Goal: Transaction & Acquisition: Purchase product/service

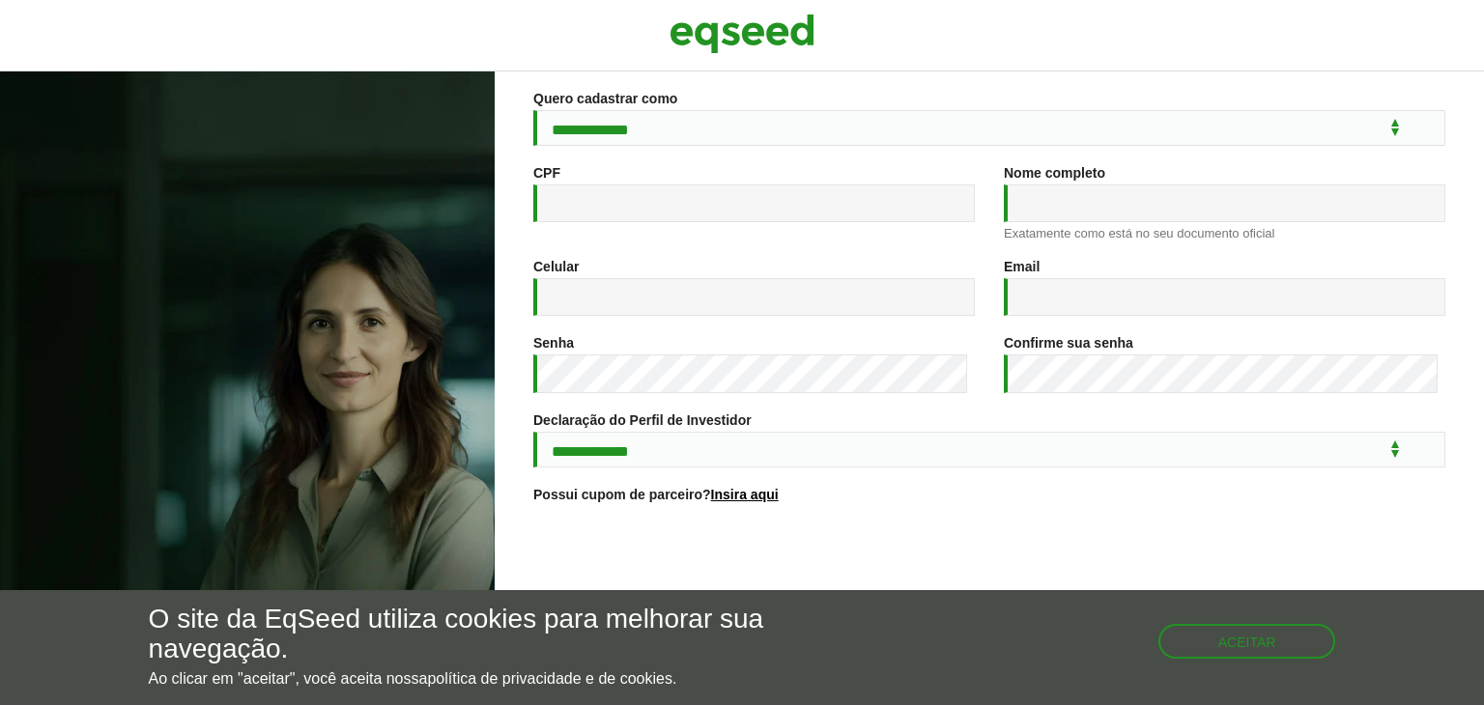
scroll to position [287, 0]
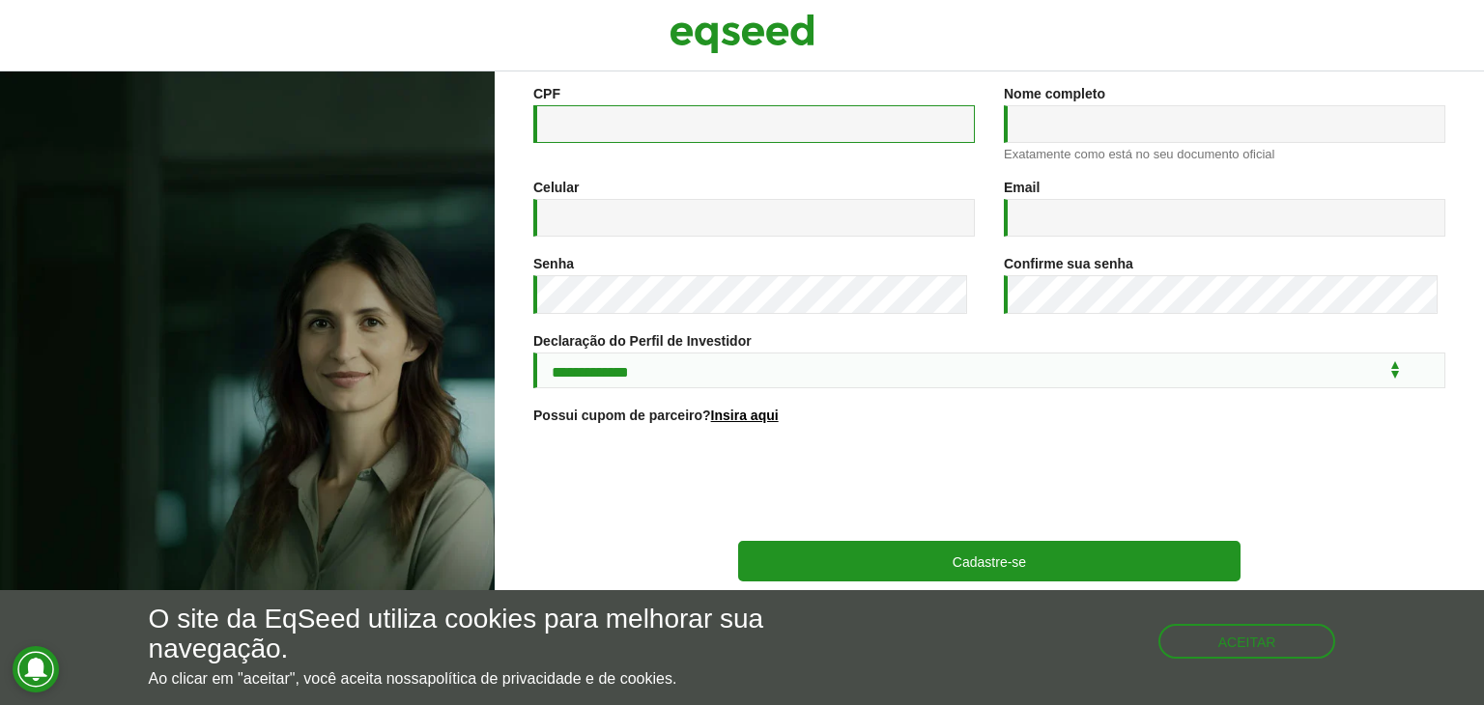
click at [742, 109] on input "CPF *" at bounding box center [753, 124] width 441 height 38
type input "*"
click at [638, 505] on div at bounding box center [989, 483] width 912 height 75
click at [1208, 658] on div "O site da EqSeed utiliza cookies para melhorar sua navegação. Ao clicar em "ace…" at bounding box center [742, 646] width 1187 height 83
click at [1240, 636] on button "Aceitar" at bounding box center [1249, 639] width 174 height 31
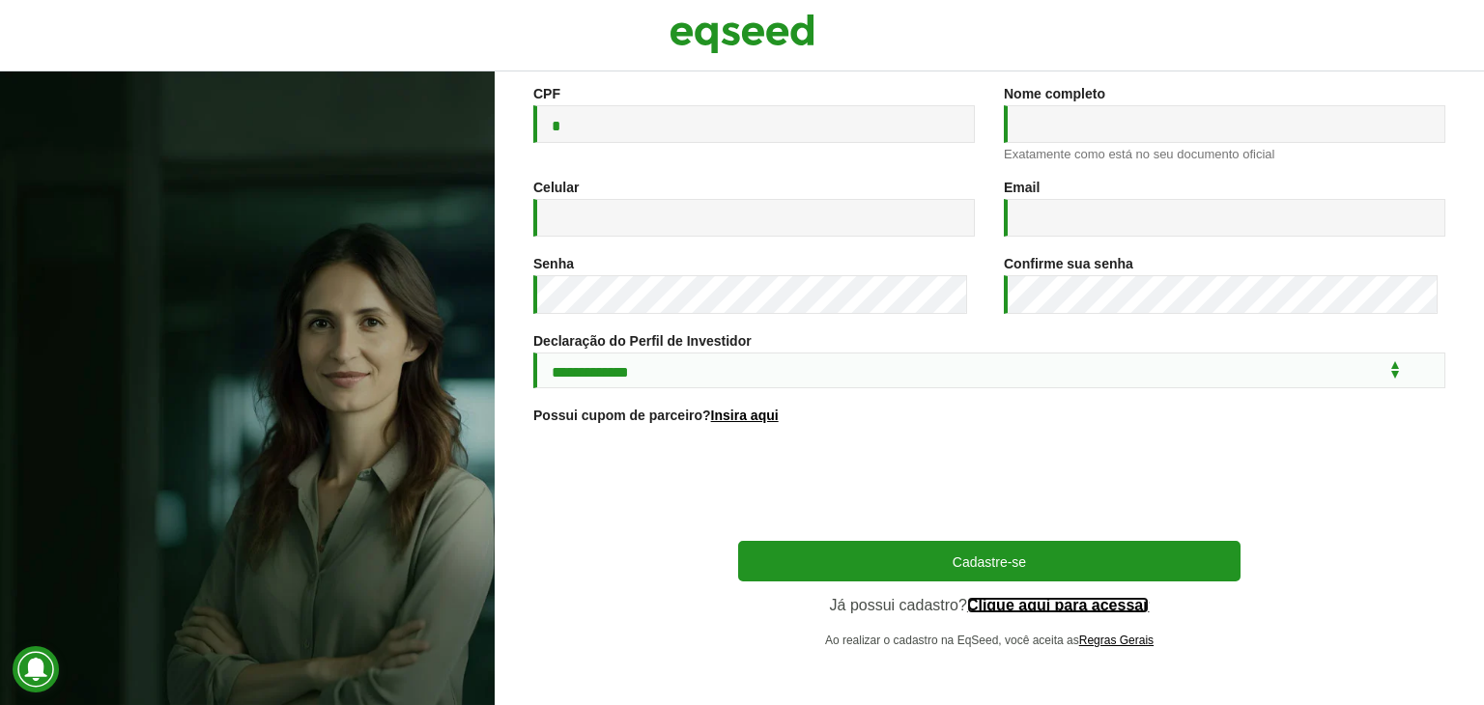
click at [1068, 608] on link "Clique aqui para acessar" at bounding box center [1058, 605] width 183 height 15
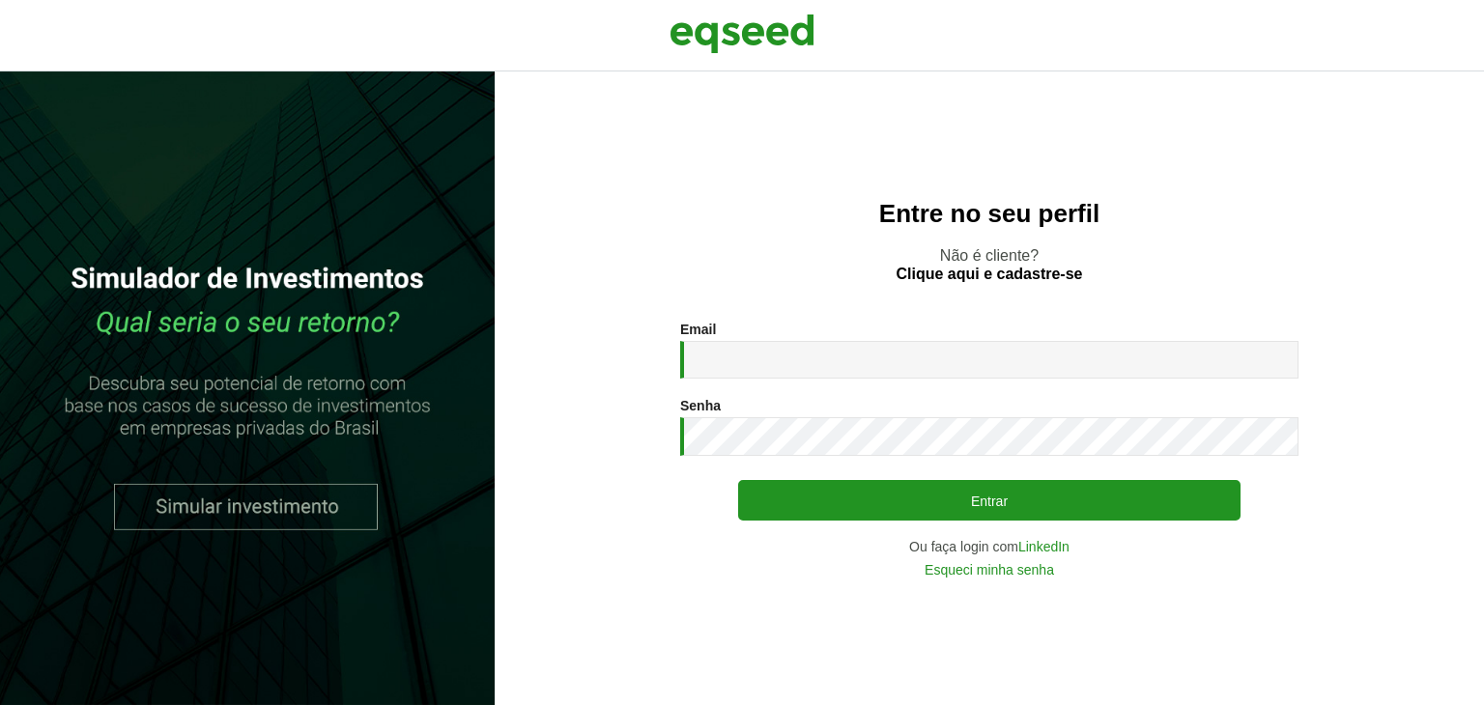
click at [805, 384] on div "Email * Digite seu endereço de e-mail. Senha * Digite a senha que será usada em…" at bounding box center [989, 449] width 618 height 255
click at [790, 380] on div "Email * Digite seu endereço de e-mail. Senha * Digite a senha que será usada em…" at bounding box center [989, 449] width 618 height 255
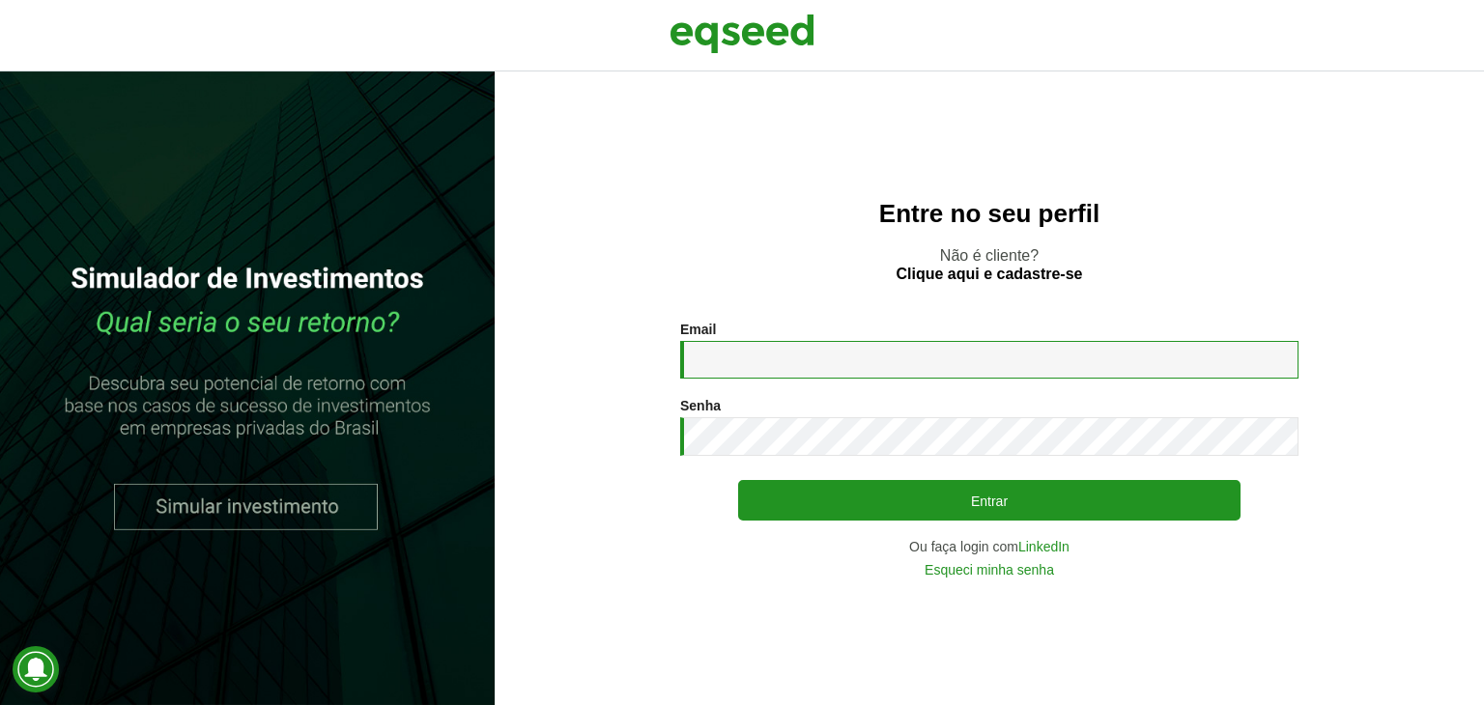
click at [777, 360] on input "Email *" at bounding box center [989, 360] width 618 height 38
type input "**********"
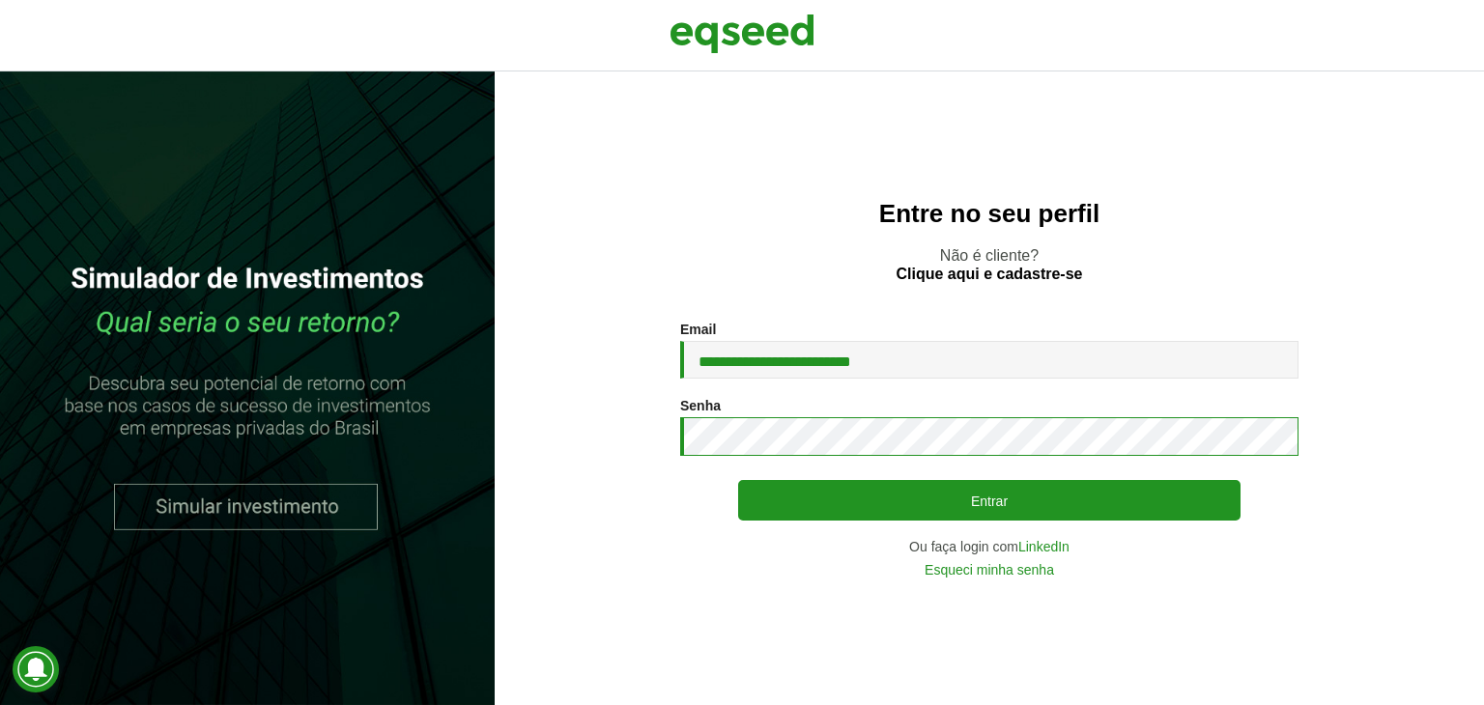
click at [738, 480] on button "Entrar" at bounding box center [989, 500] width 502 height 41
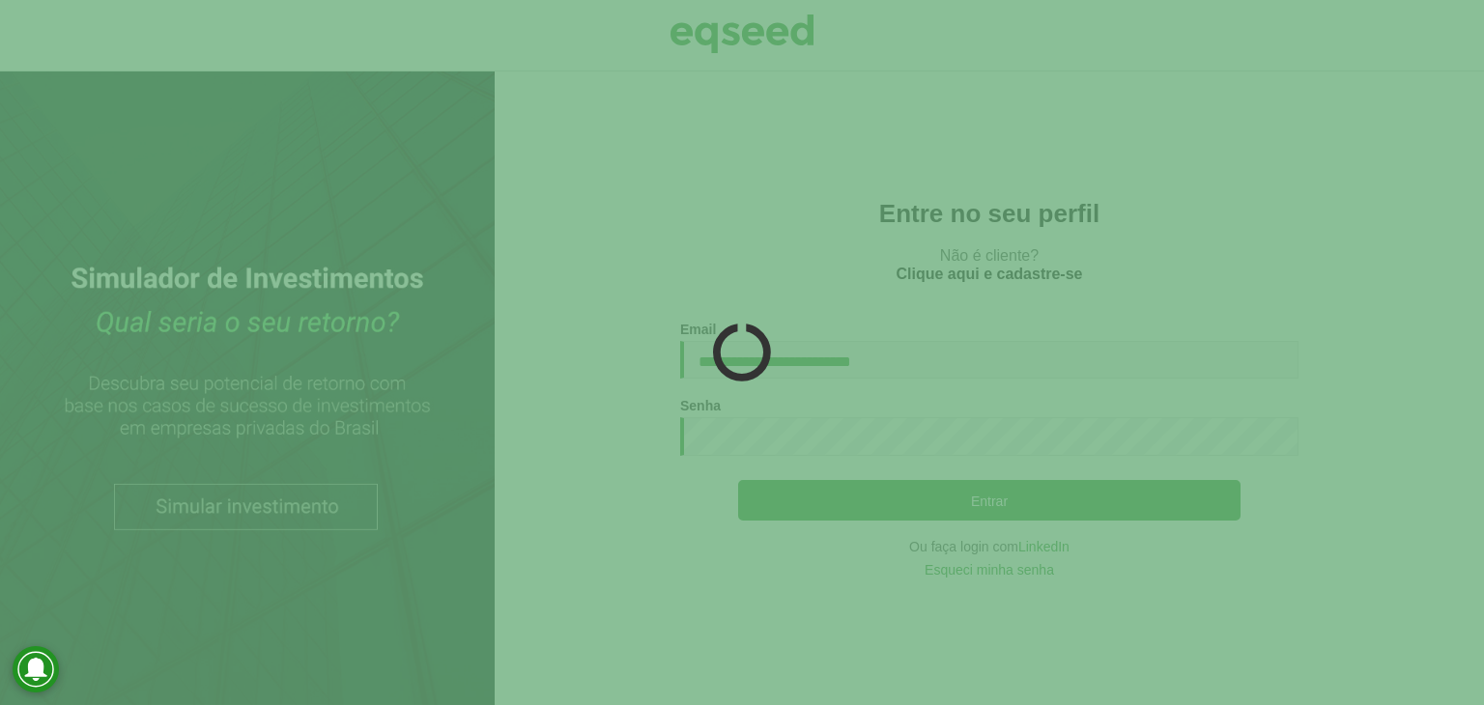
click at [842, 380] on div at bounding box center [742, 352] width 1484 height 705
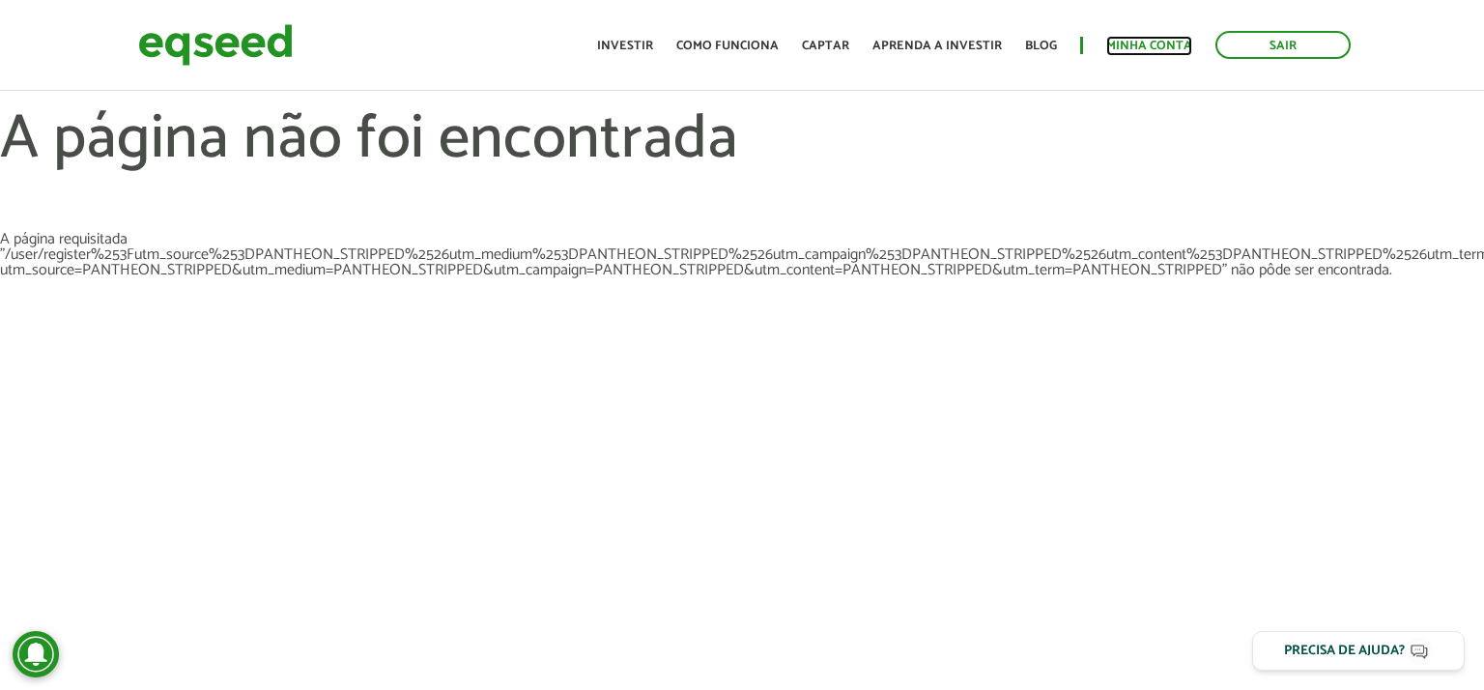
click at [1162, 40] on link "Minha conta" at bounding box center [1149, 46] width 86 height 13
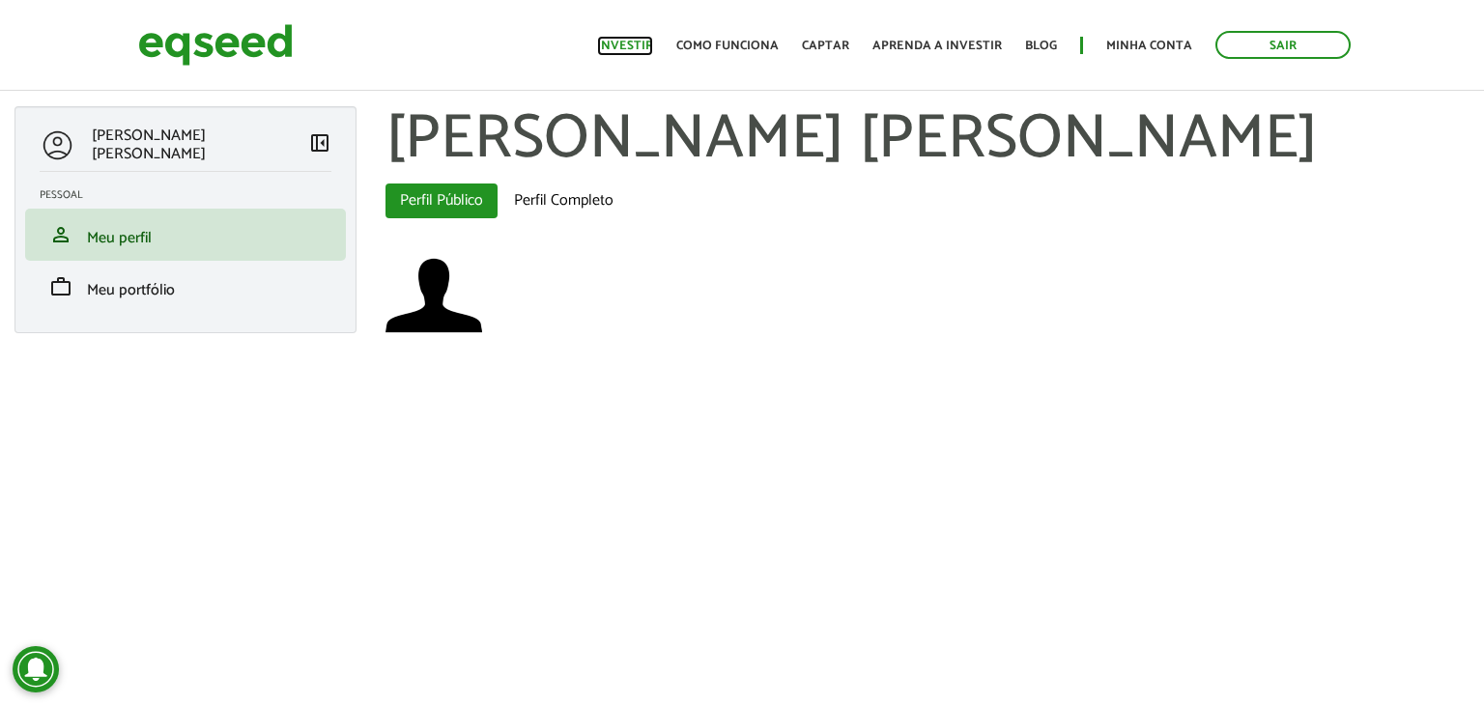
click at [641, 40] on link "Investir" at bounding box center [625, 46] width 56 height 13
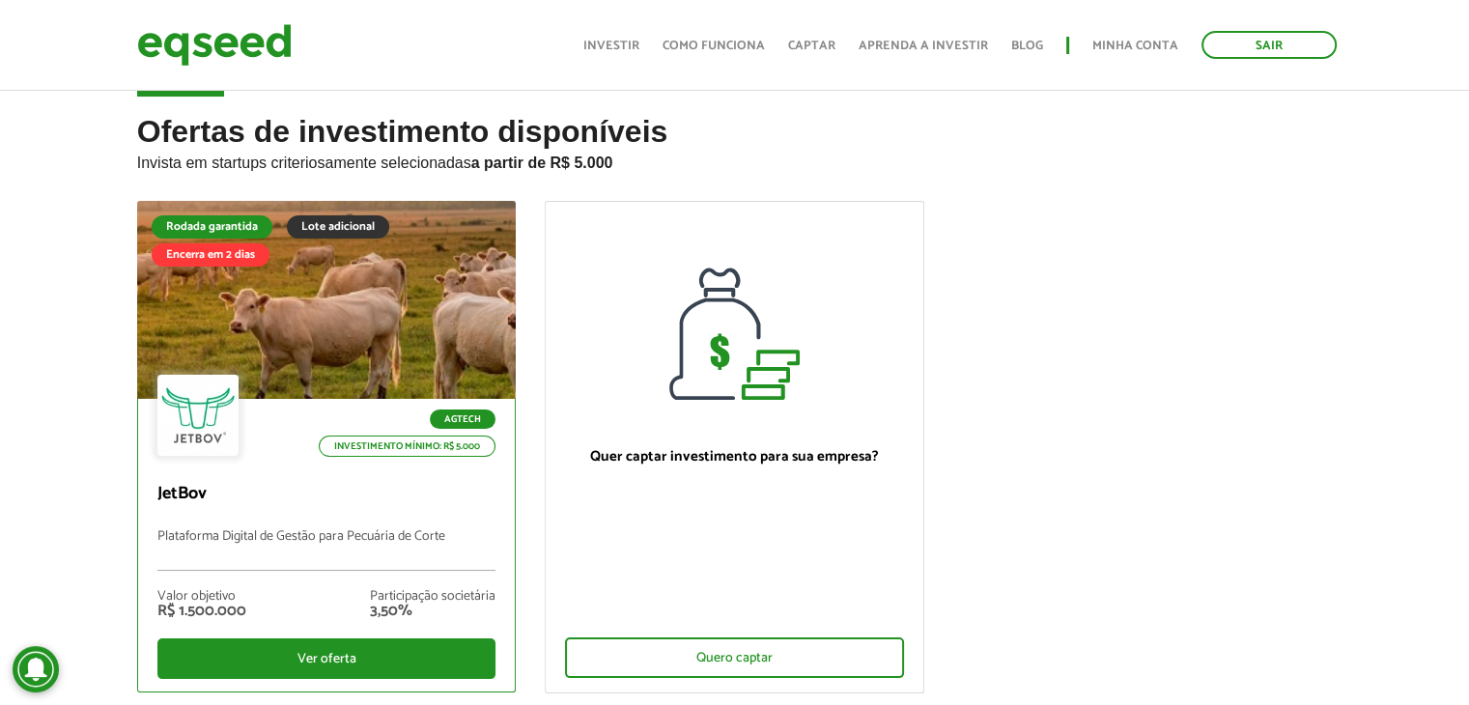
scroll to position [31, 0]
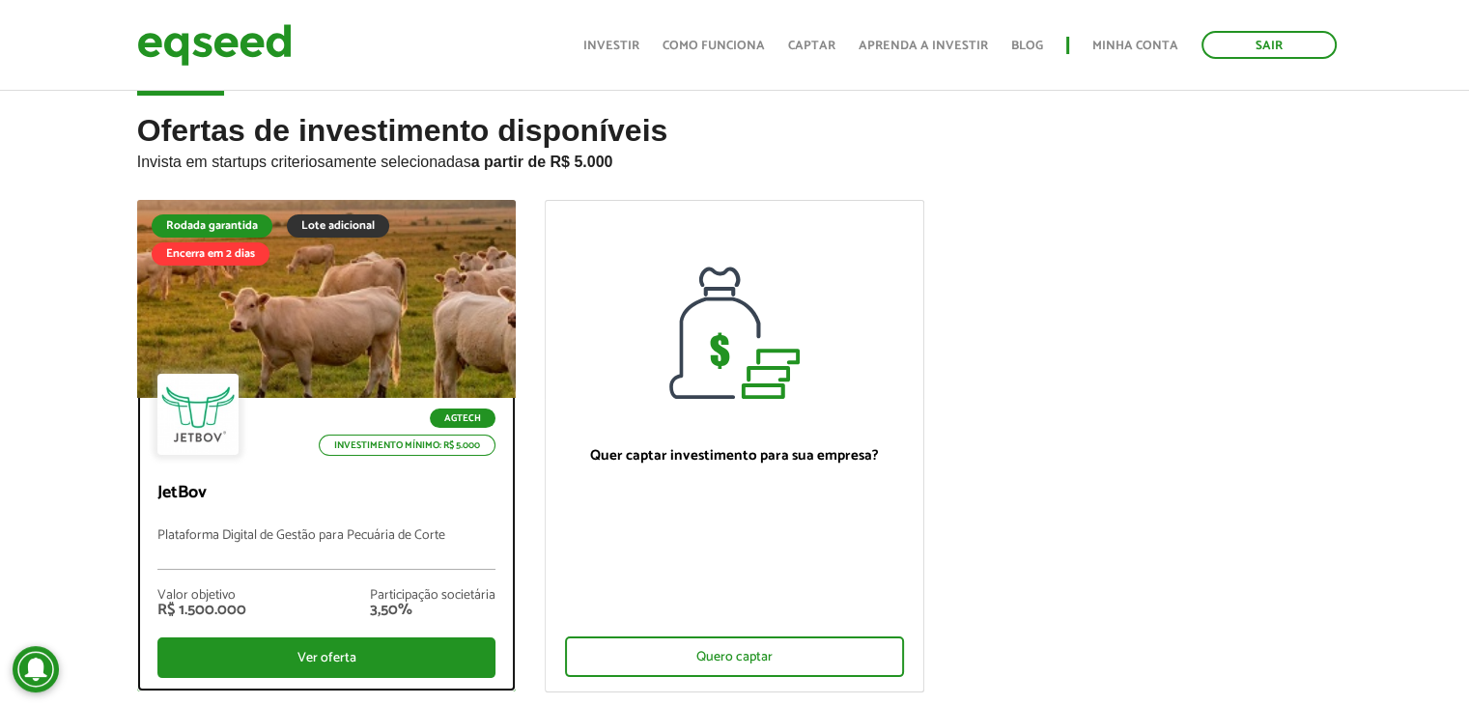
click at [390, 336] on div at bounding box center [326, 300] width 455 height 238
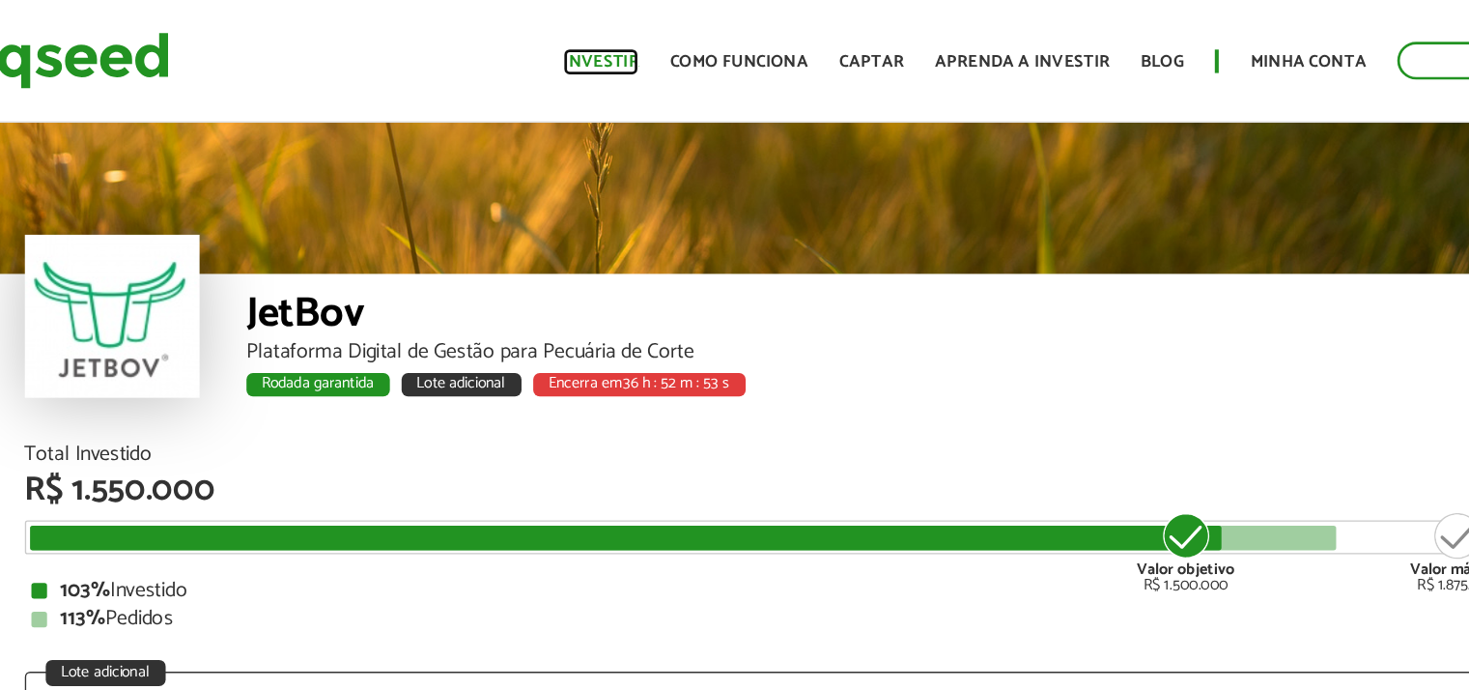
click at [640, 40] on link "Investir" at bounding box center [612, 46] width 56 height 13
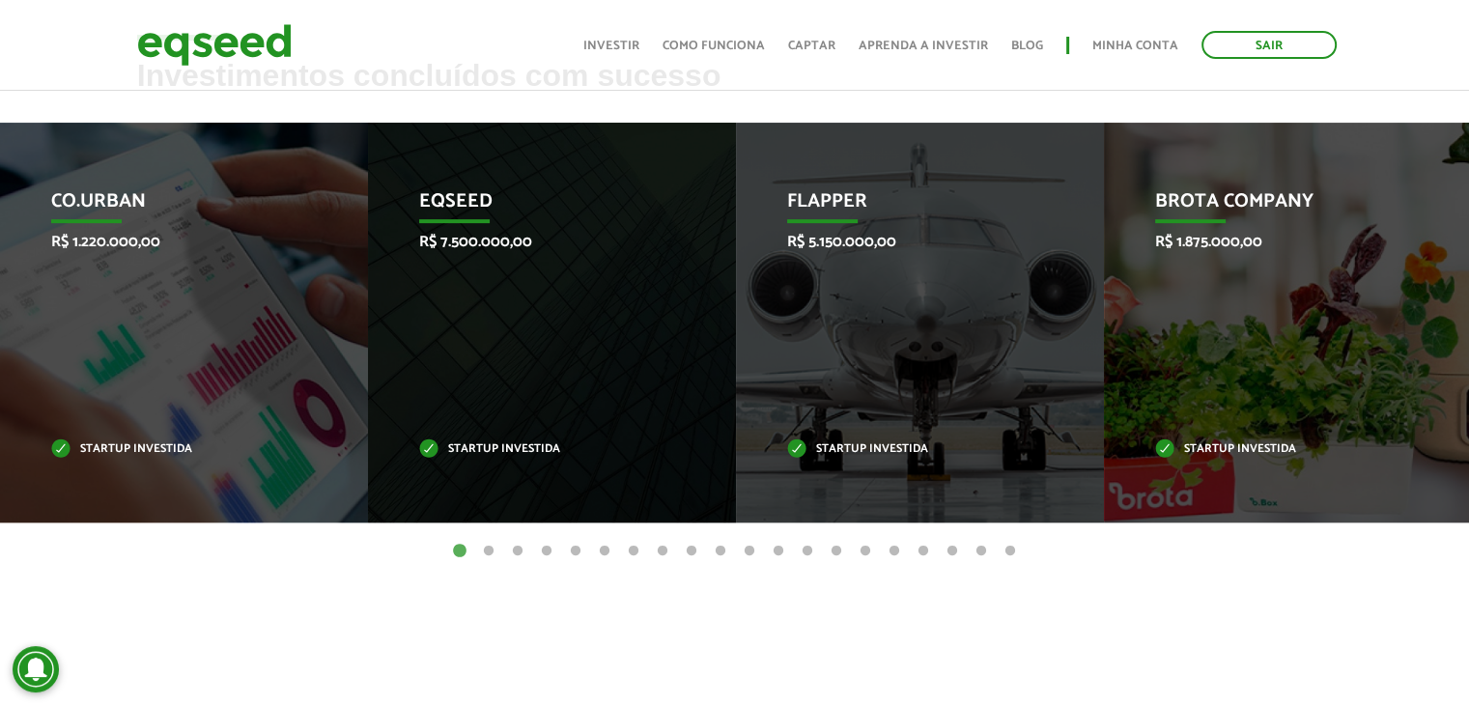
scroll to position [788, 0]
click at [488, 550] on button "2" at bounding box center [488, 551] width 19 height 19
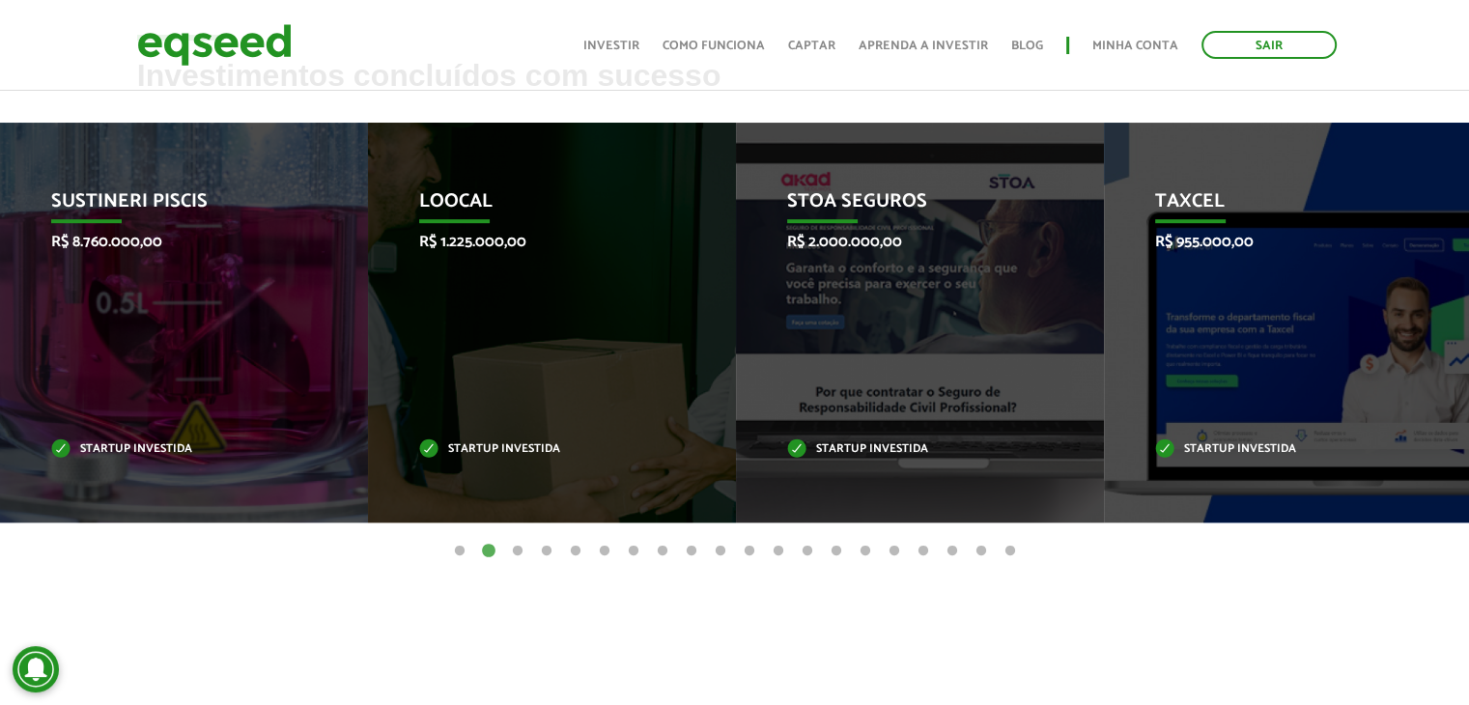
click at [514, 550] on button "3" at bounding box center [517, 551] width 19 height 19
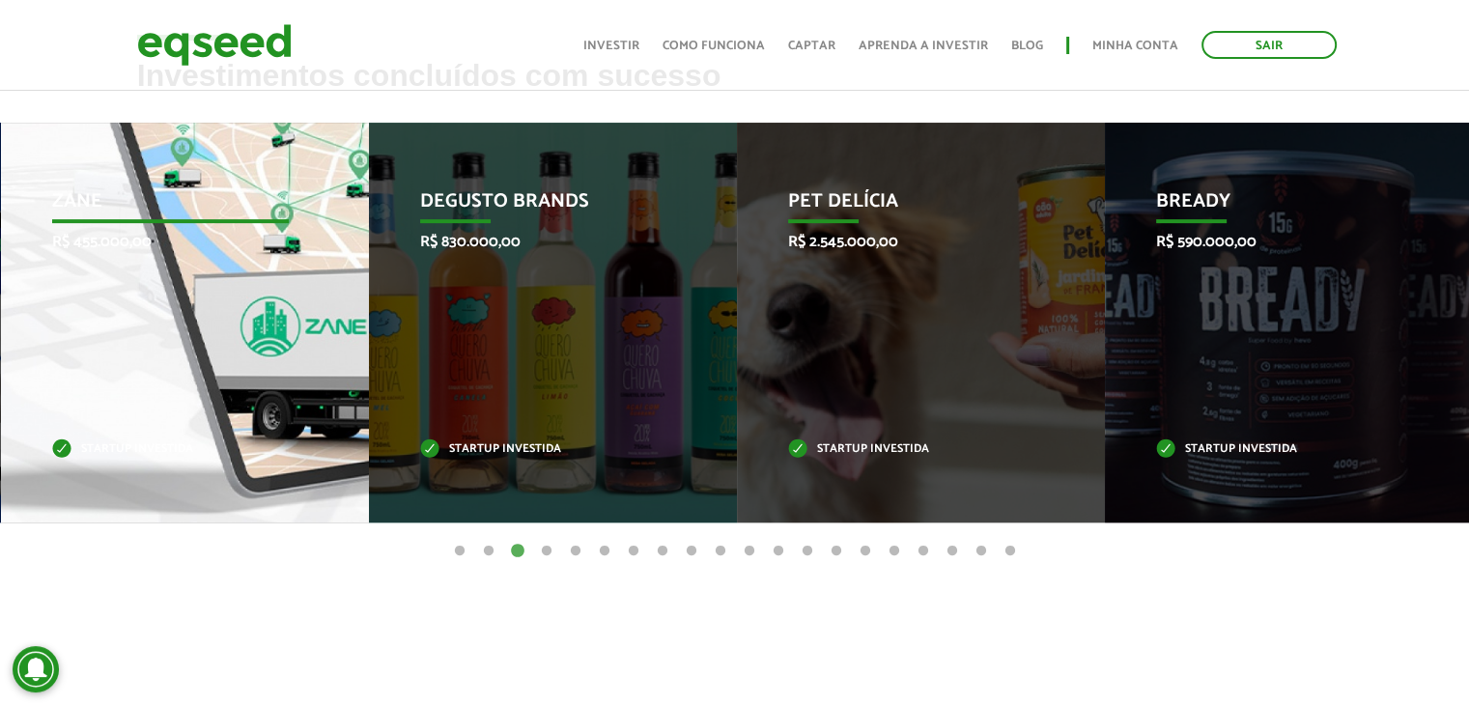
drag, startPoint x: 236, startPoint y: 299, endPoint x: 145, endPoint y: 488, distance: 210.0
click at [145, 488] on div "Zane R$ 455.000,00 Startup investida" at bounding box center [170, 323] width 339 height 400
click at [227, 284] on div "Zane R$ 455.000,00 Startup investida" at bounding box center [169, 323] width 339 height 400
click at [251, 301] on div "Zane R$ 455.000,00 Startup investida" at bounding box center [169, 323] width 339 height 400
click at [73, 510] on div "Zane R$ 455.000,00 Startup investida" at bounding box center [169, 323] width 339 height 400
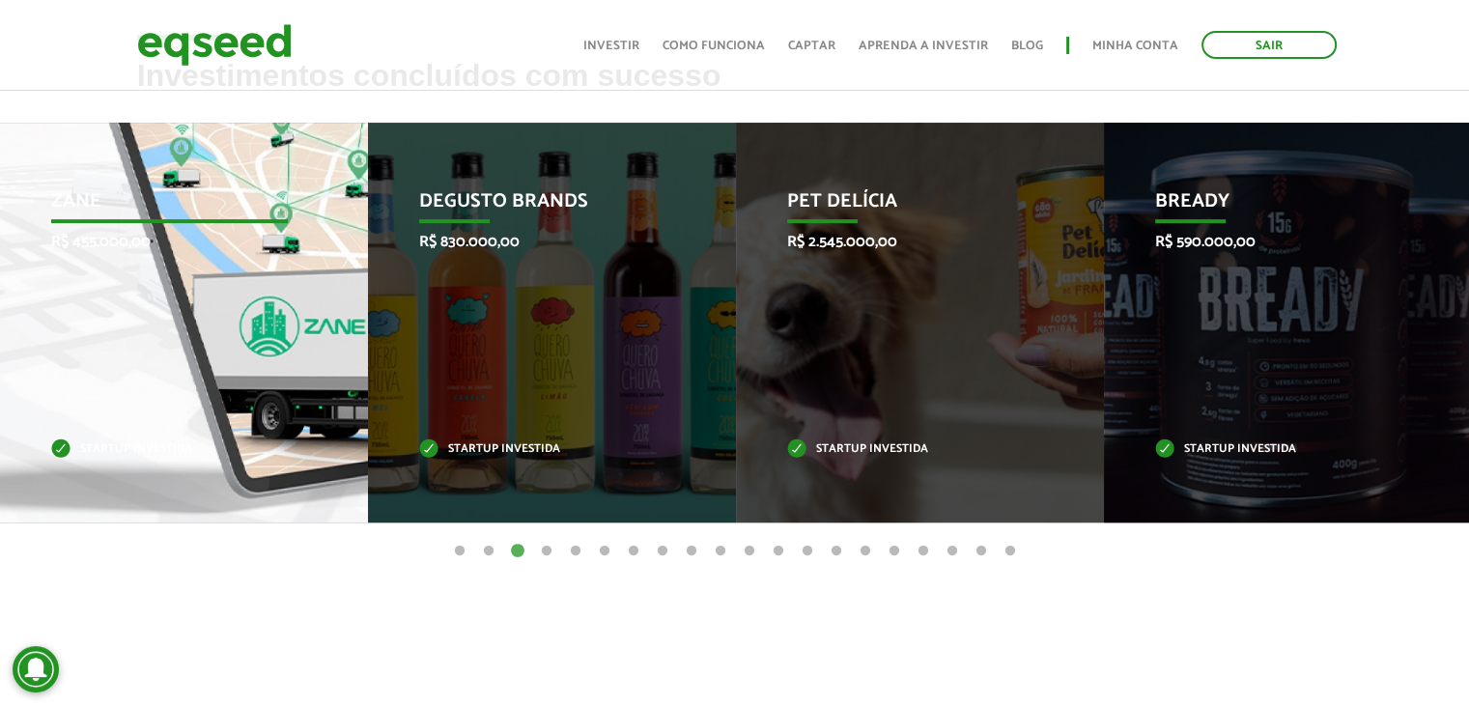
click at [112, 380] on div "Zane R$ 455.000,00 Startup investida" at bounding box center [169, 323] width 339 height 400
click at [70, 444] on p "Startup investida" at bounding box center [170, 449] width 238 height 11
click at [109, 236] on p "R$ 455.000,00" at bounding box center [170, 242] width 238 height 18
click at [103, 217] on p "Zane" at bounding box center [170, 206] width 238 height 33
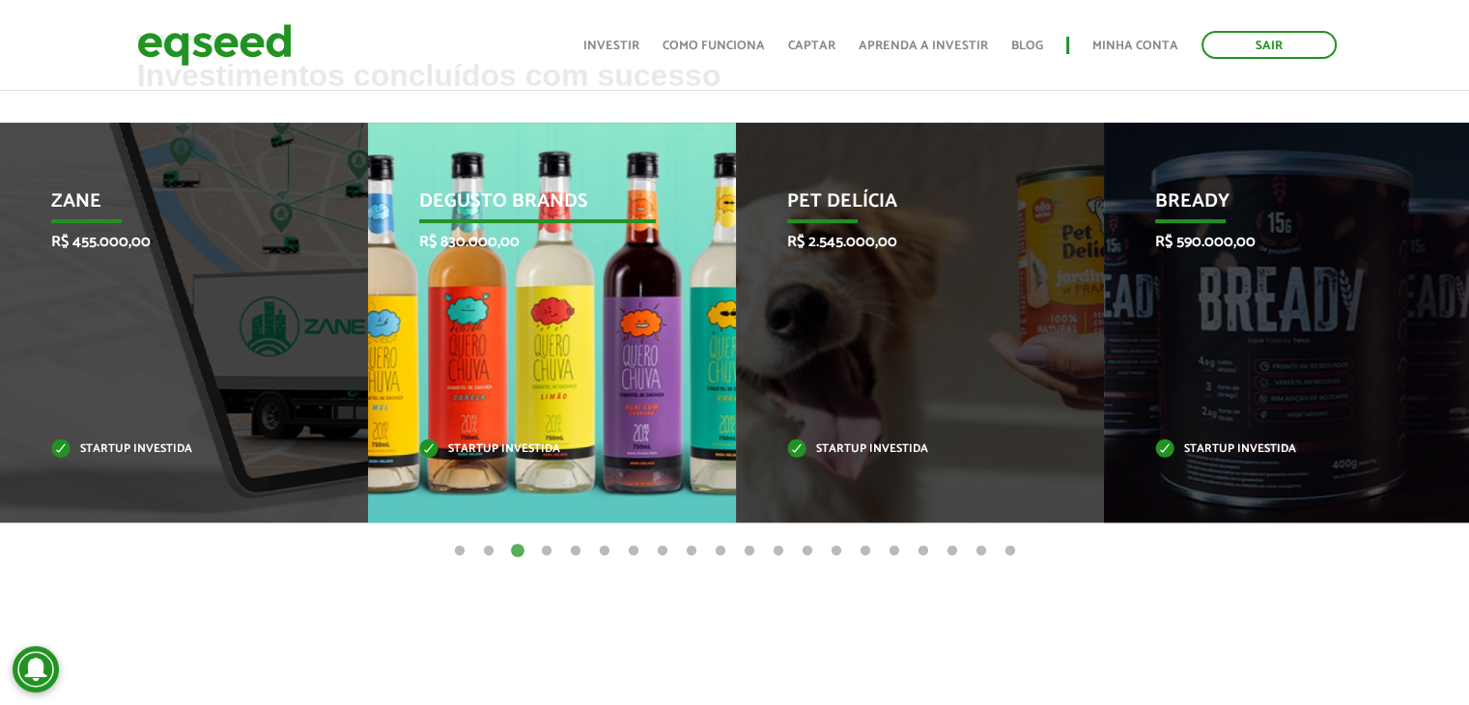
click at [517, 317] on div "Degusto Brands R$ 830.000,00 Startup investida" at bounding box center [537, 323] width 339 height 400
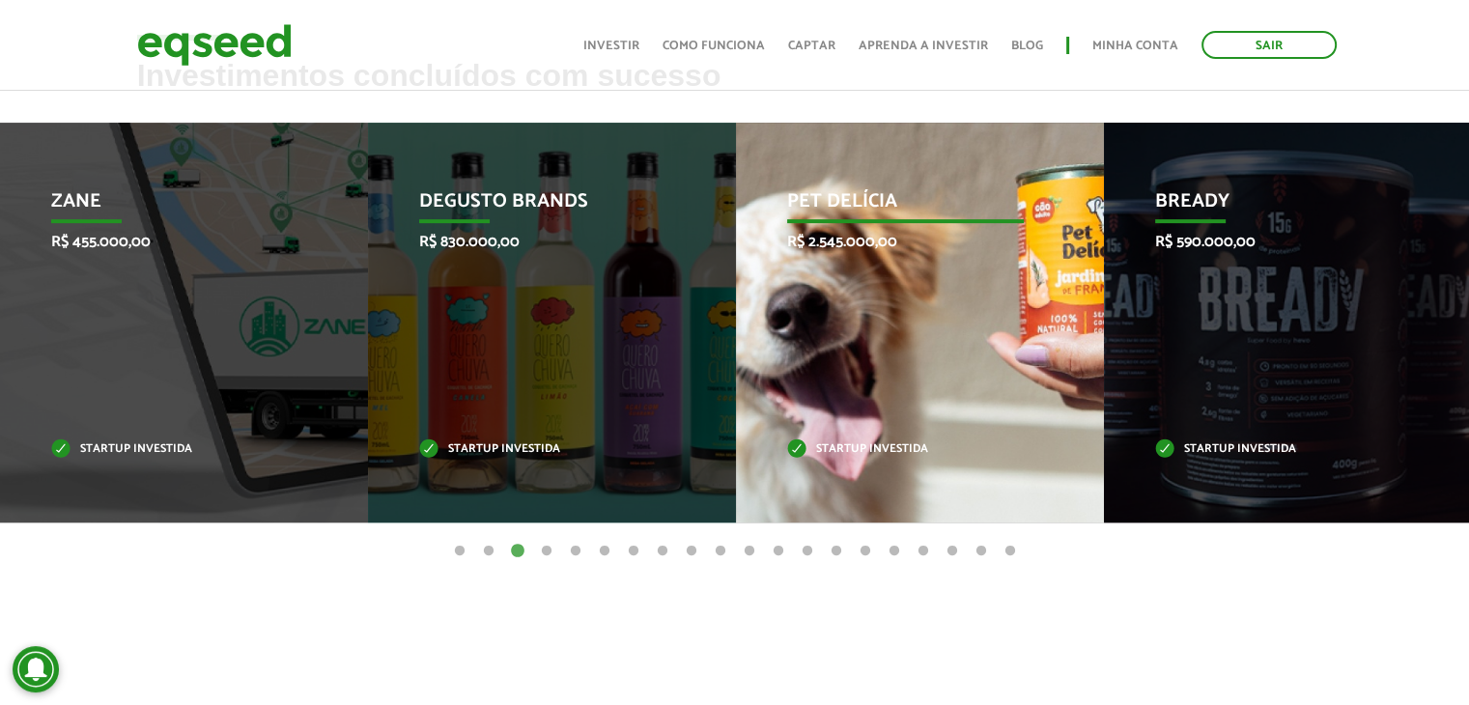
click at [811, 445] on p "Startup investida" at bounding box center [906, 449] width 238 height 11
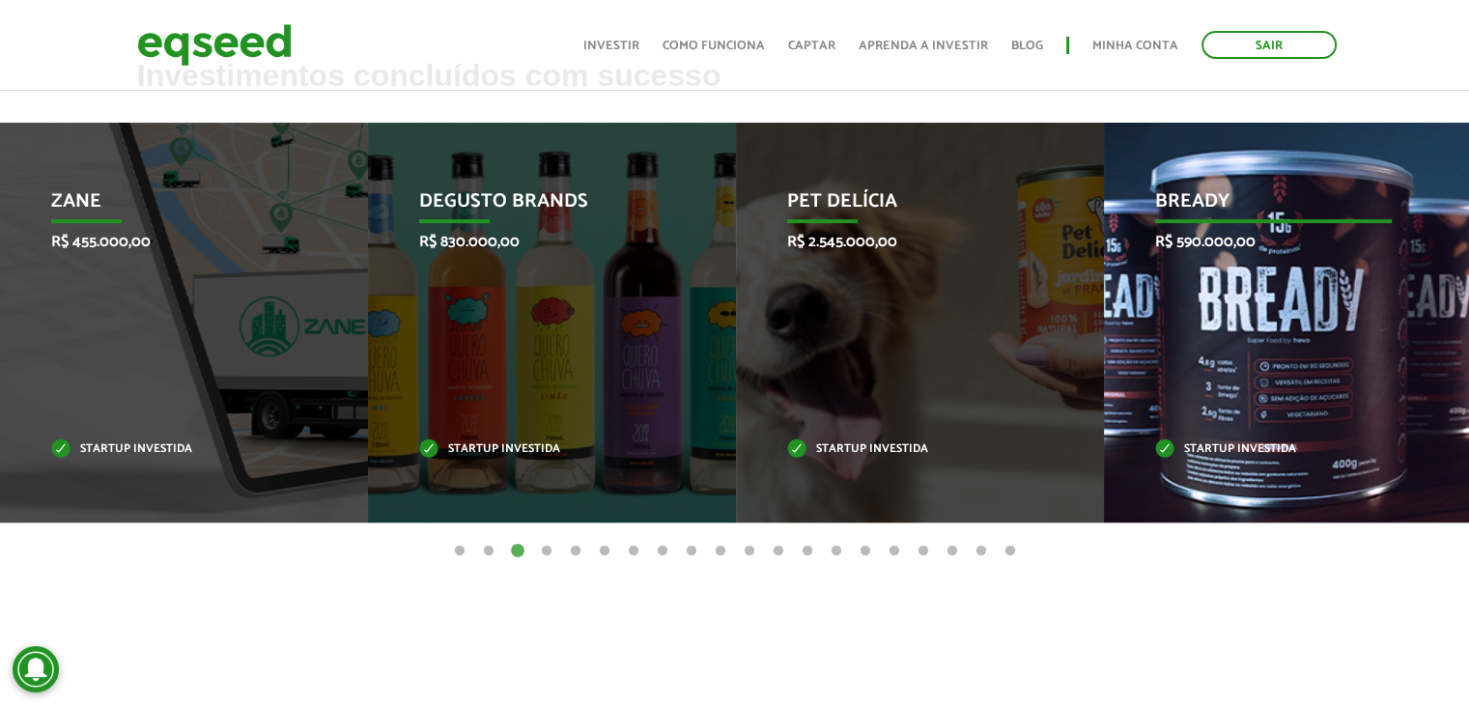
click at [1241, 480] on div "Bready R$ 590.000,00 Startup investida" at bounding box center [1273, 323] width 339 height 400
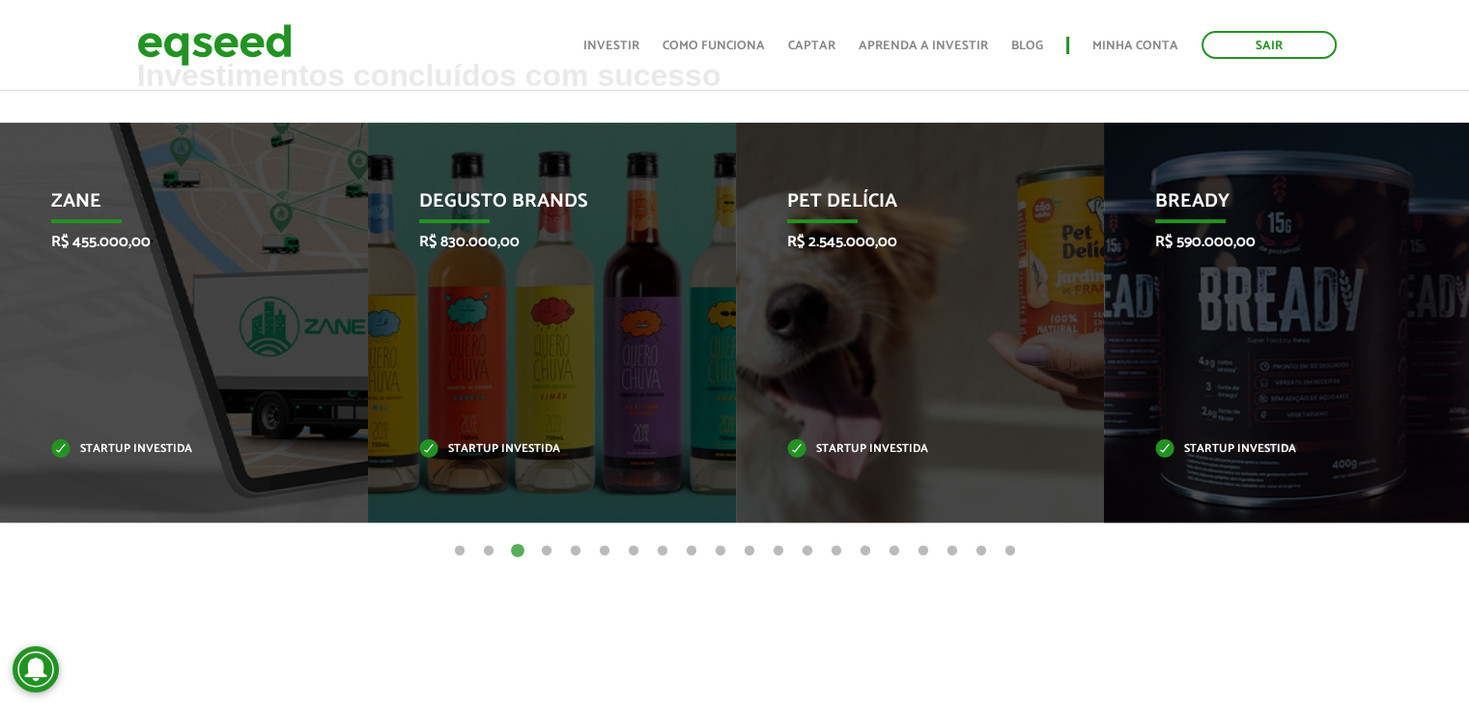
click at [456, 545] on button "1" at bounding box center [459, 551] width 19 height 19
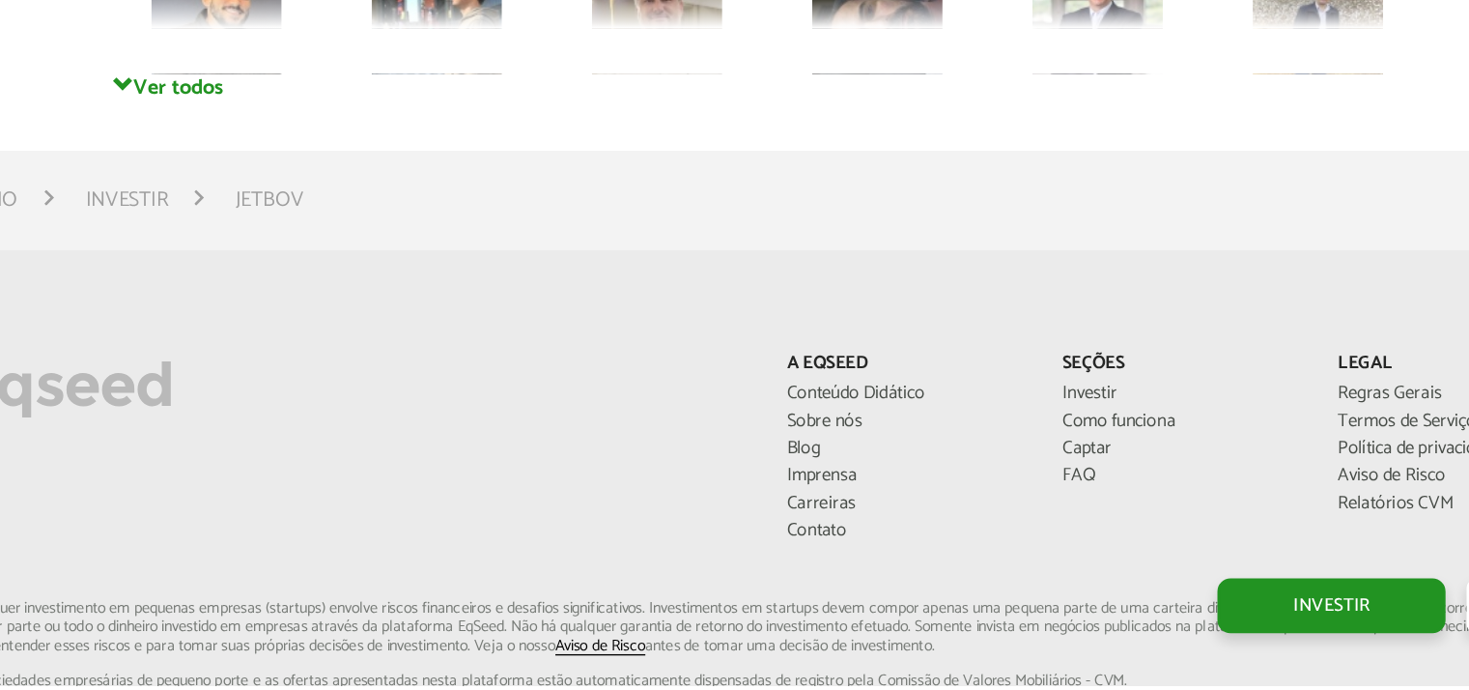
scroll to position [5423, 0]
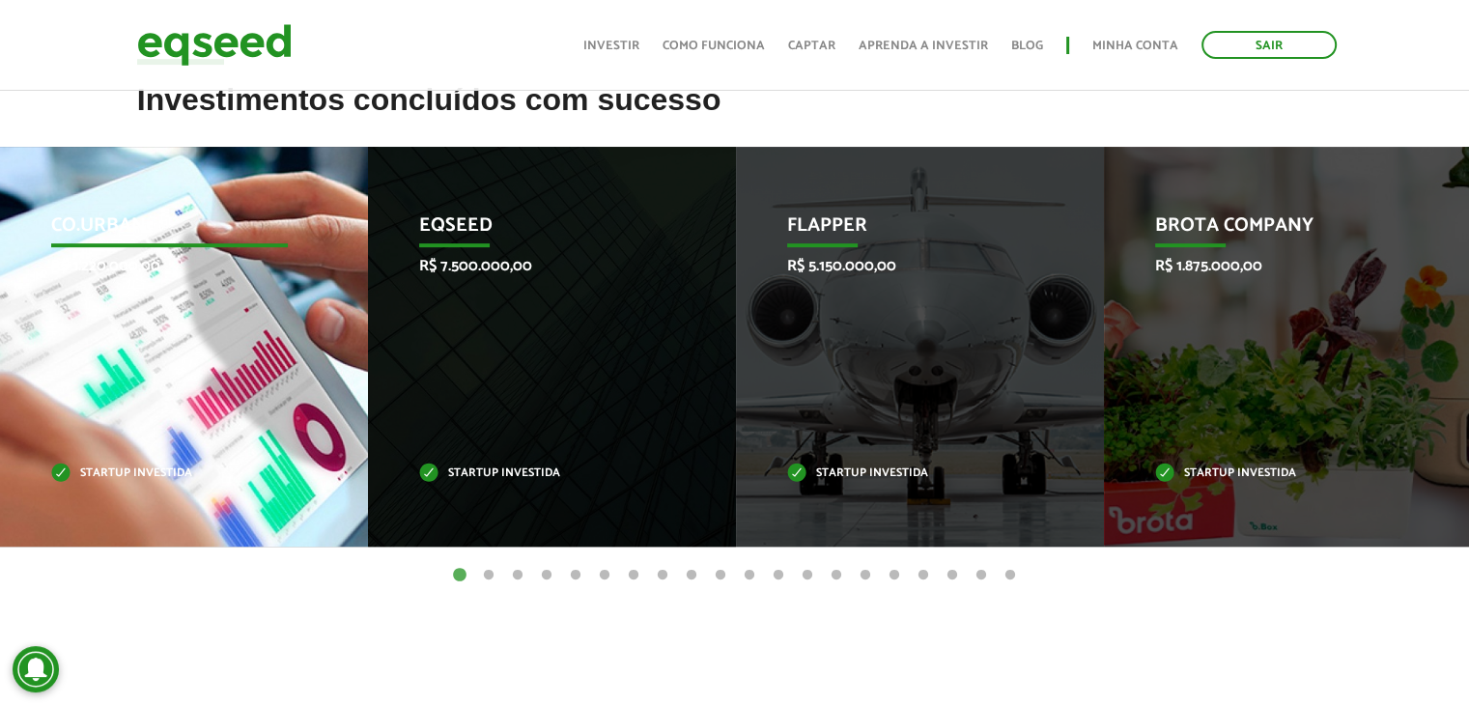
click at [161, 445] on div "Co.Urban R$ 1.220.000,00 Startup investida" at bounding box center [169, 347] width 339 height 400
click at [138, 471] on p "Startup investida" at bounding box center [170, 474] width 238 height 11
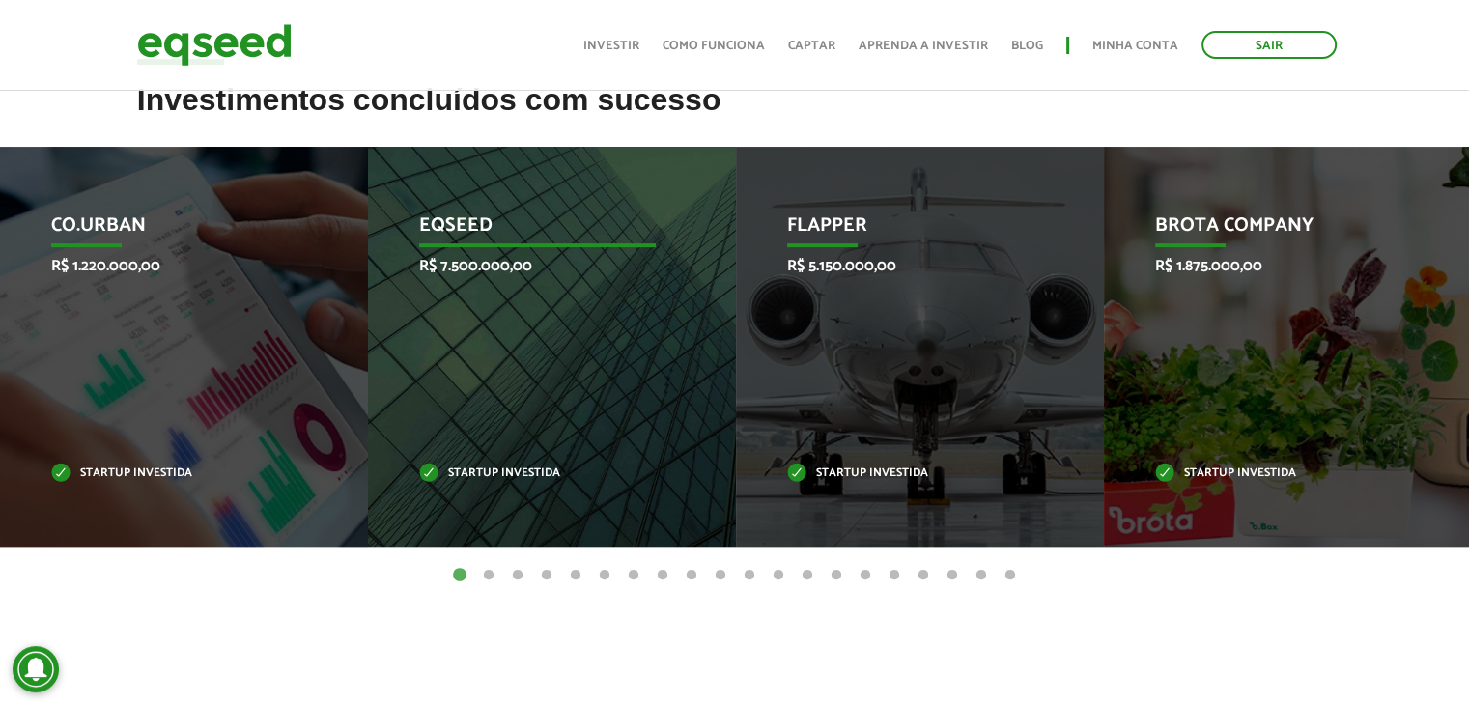
click at [392, 474] on div "EqSeed R$ 7.500.000,00 Startup investida" at bounding box center [537, 347] width 339 height 400
click at [394, 474] on div "EqSeed R$ 7.500.000,00 Startup investida" at bounding box center [537, 347] width 339 height 400
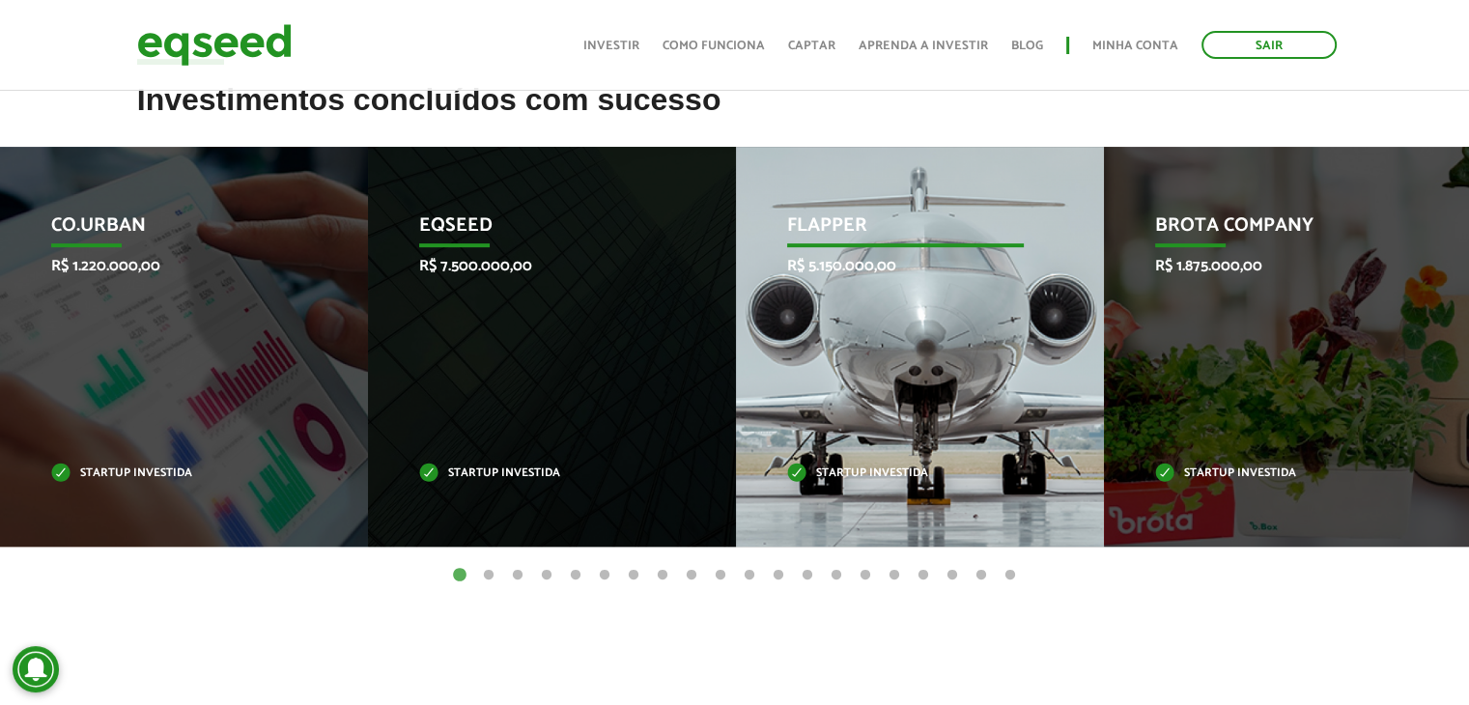
click at [796, 372] on div "Flapper R$ 5.150.000,00 Startup investida" at bounding box center [905, 347] width 339 height 400
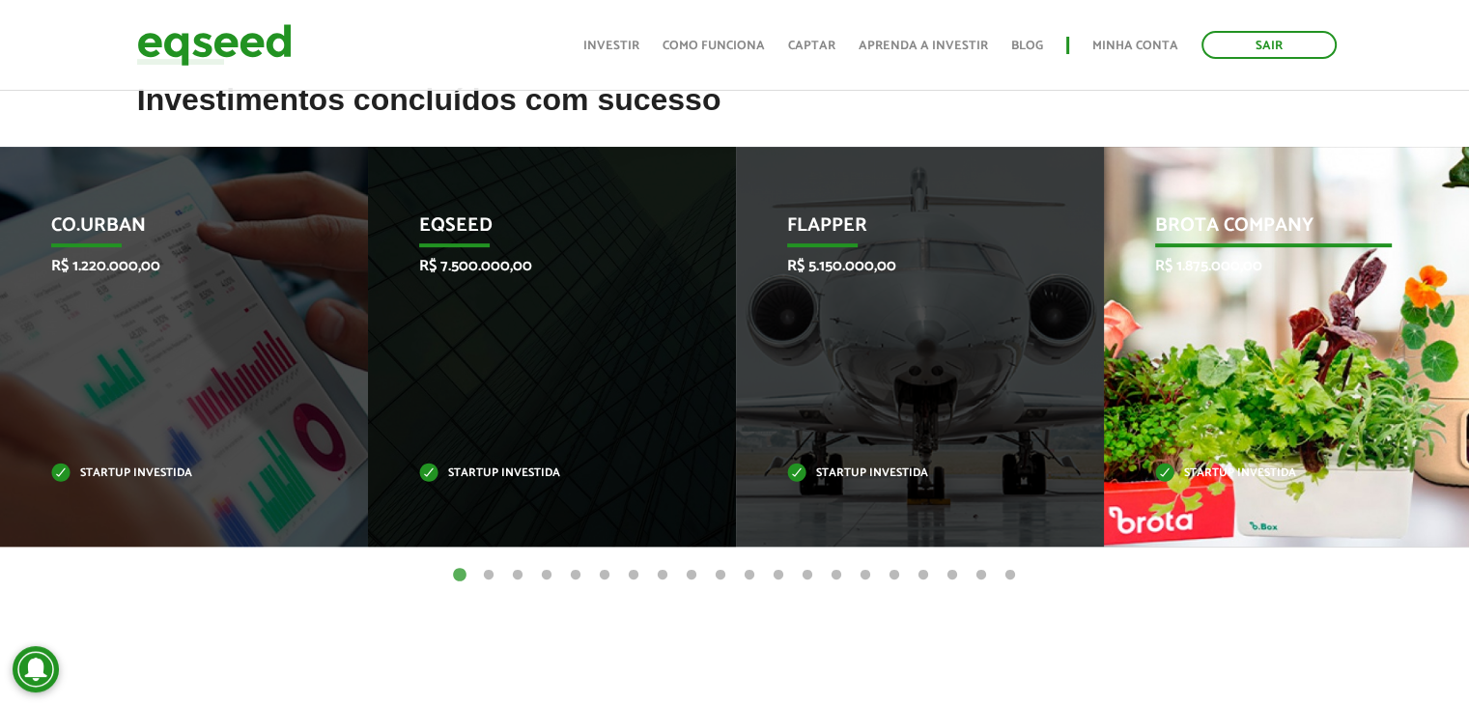
click at [1159, 384] on div "Brota Company R$ 1.875.000,00 Startup investida" at bounding box center [1273, 347] width 339 height 400
click at [1233, 522] on div "Brota Company R$ 1.875.000,00 Startup investida" at bounding box center [1273, 347] width 339 height 400
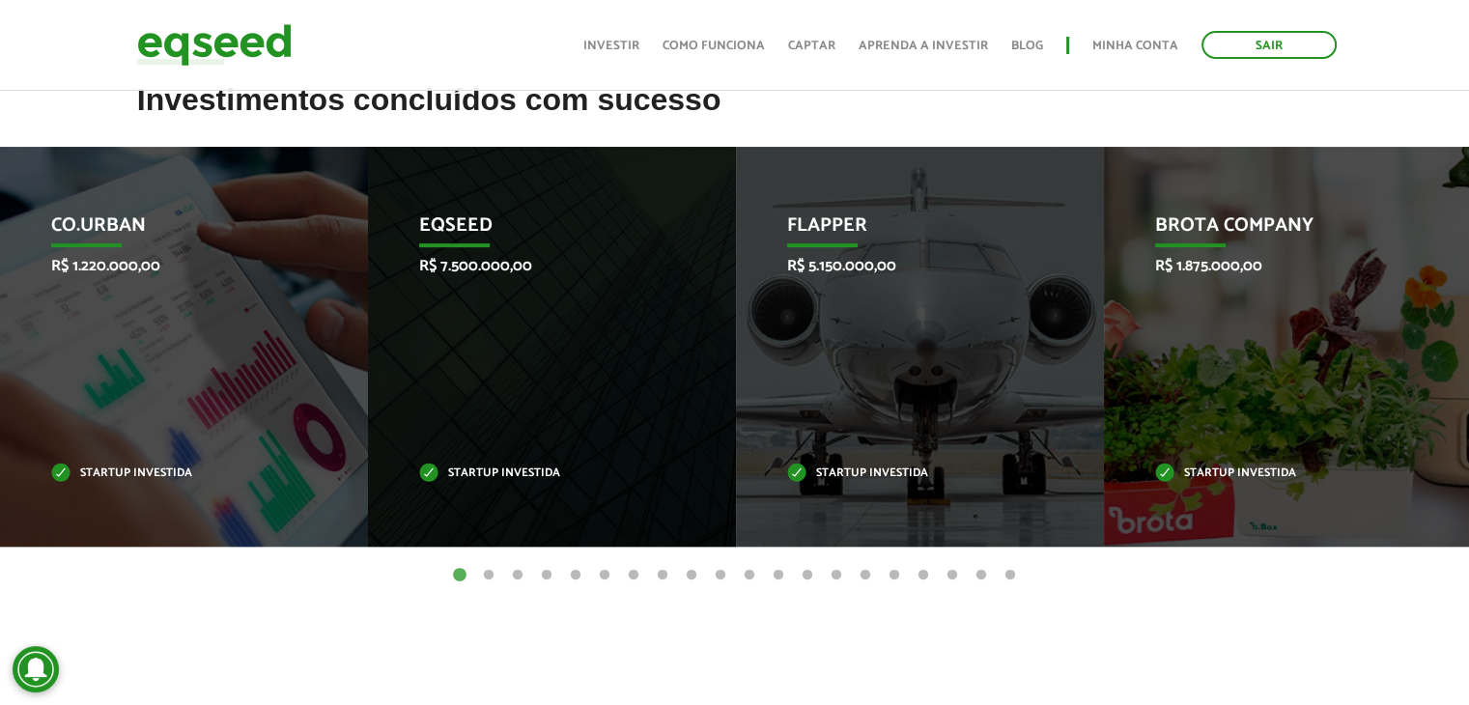
click at [493, 579] on button "2" at bounding box center [488, 575] width 19 height 19
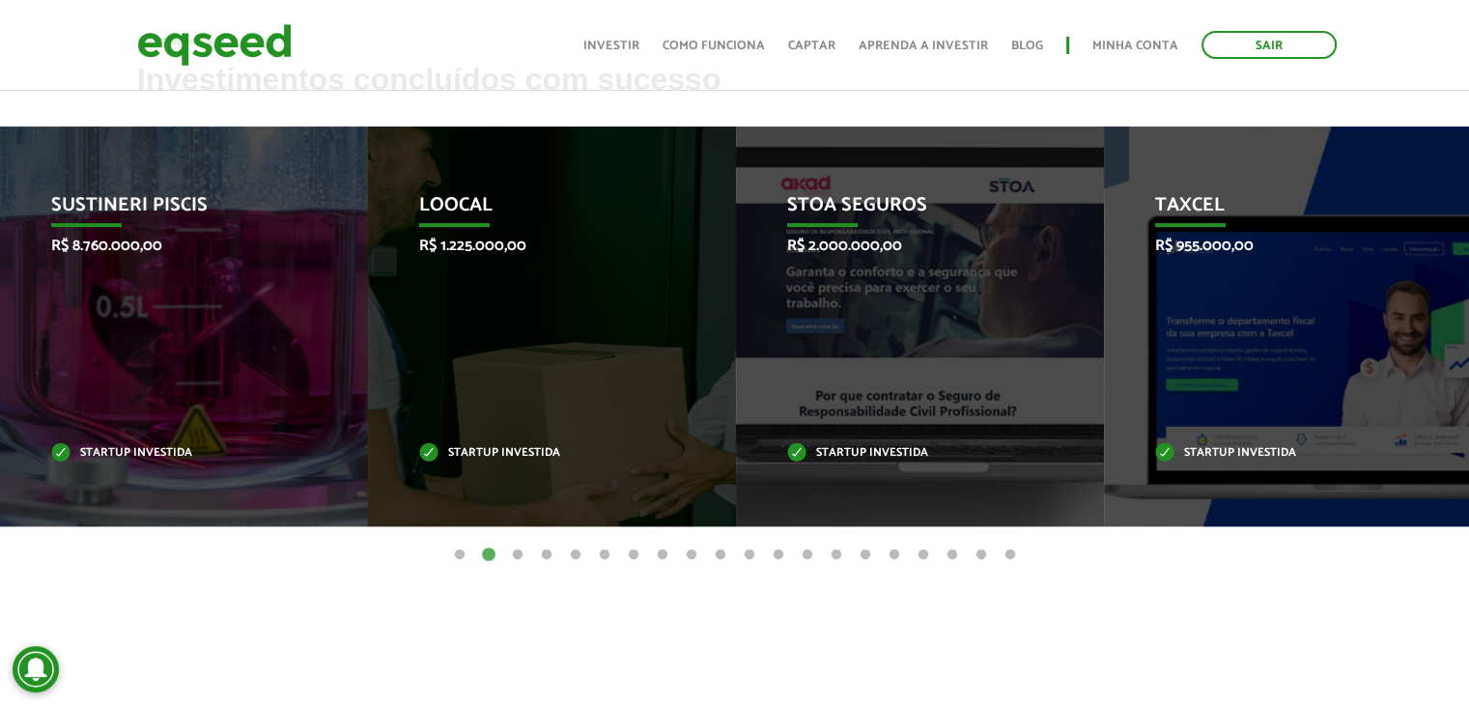
scroll to position [784, 0]
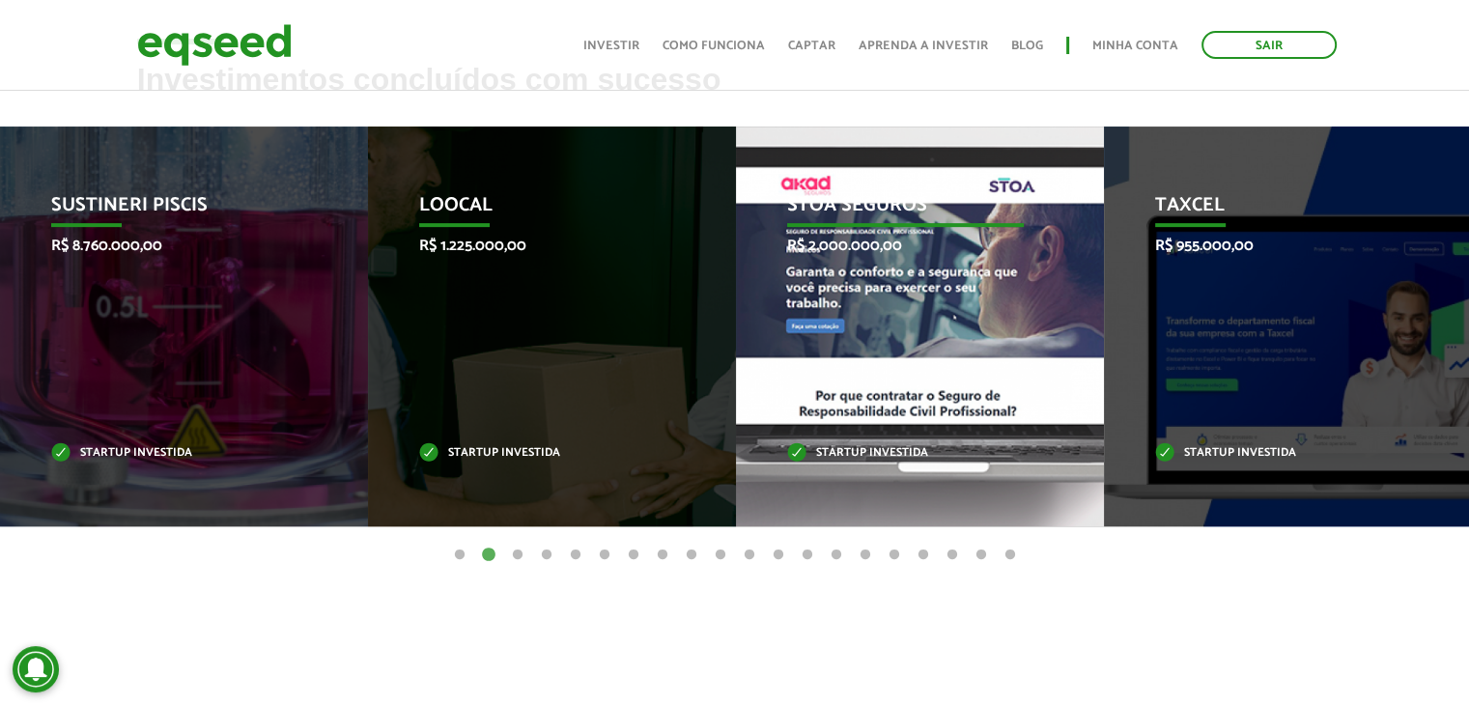
click at [902, 281] on div "STOA Seguros R$ 2.000.000,00 Startup investida" at bounding box center [905, 327] width 339 height 400
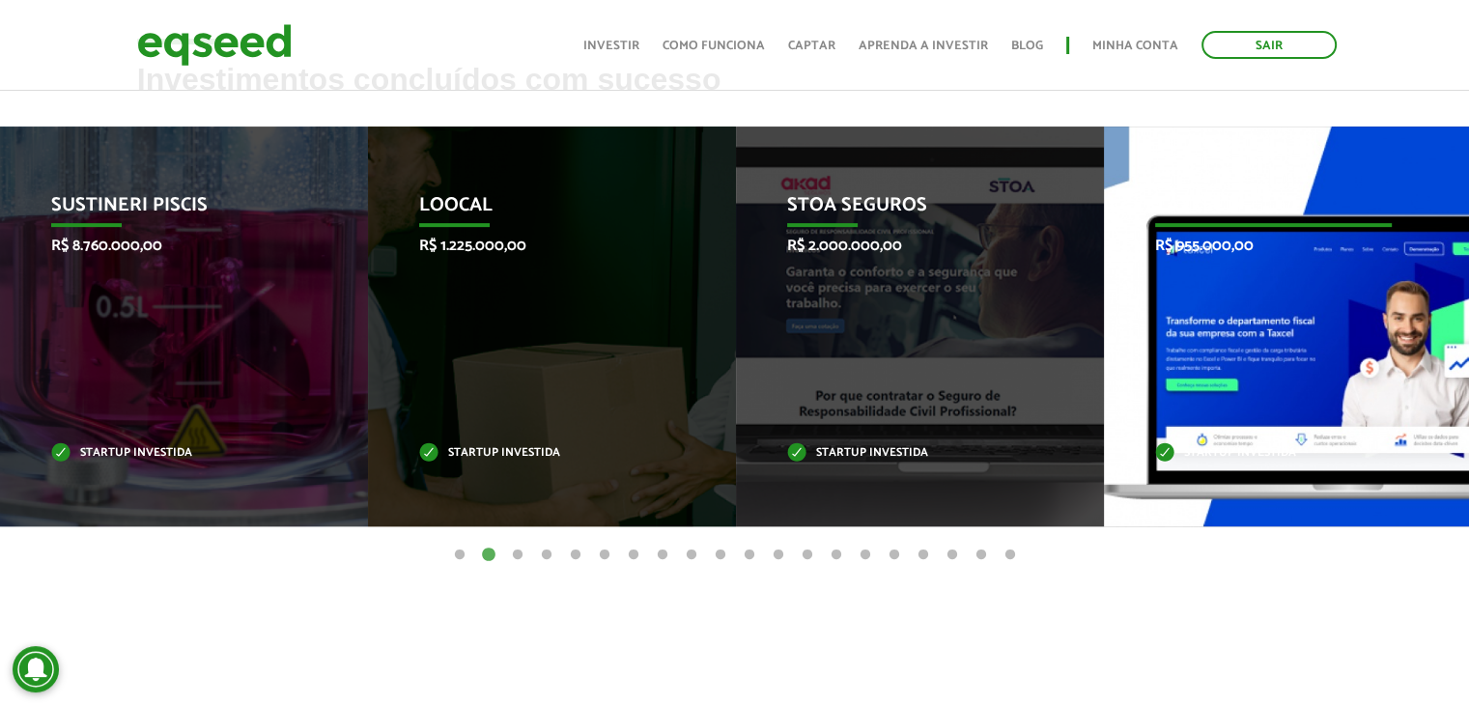
click at [1157, 286] on div "Taxcel R$ 955.000,00 Startup investida" at bounding box center [1273, 327] width 339 height 400
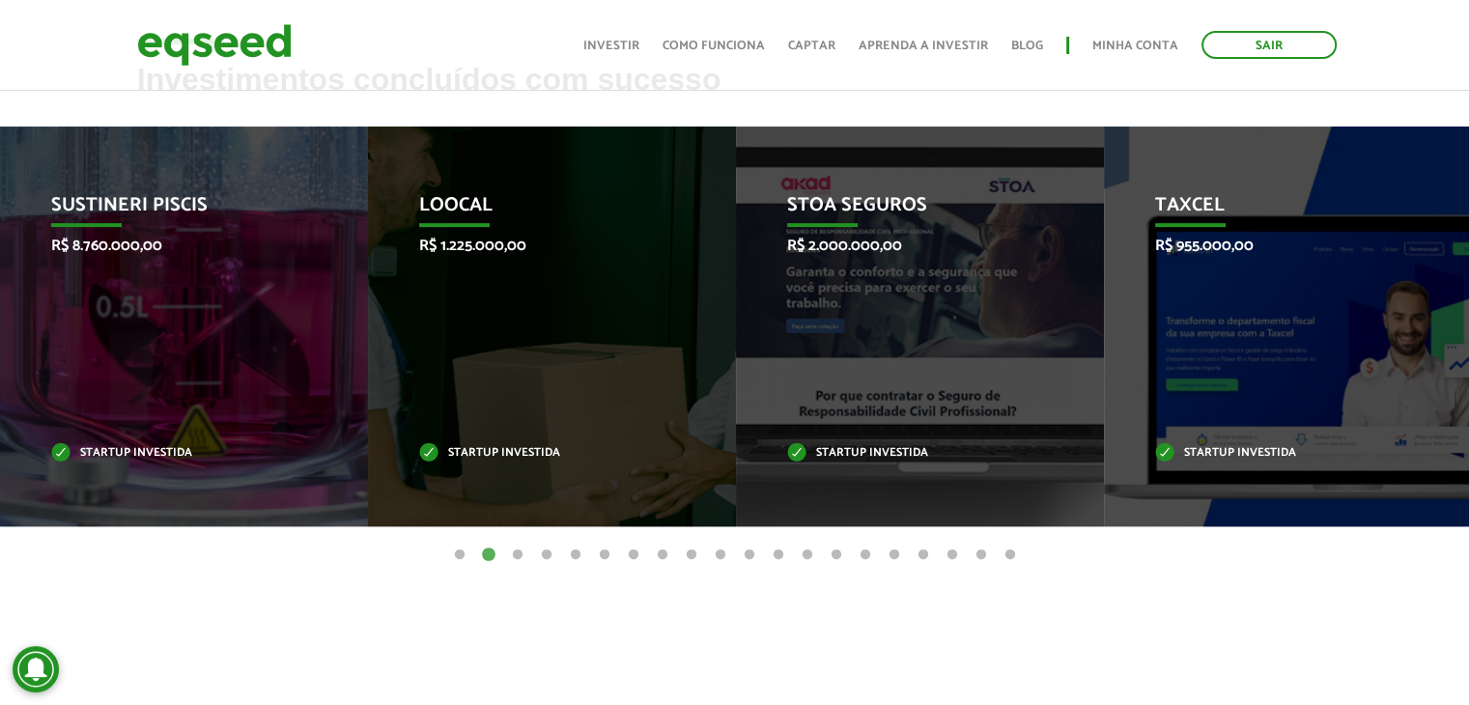
click at [519, 556] on button "3" at bounding box center [517, 555] width 19 height 19
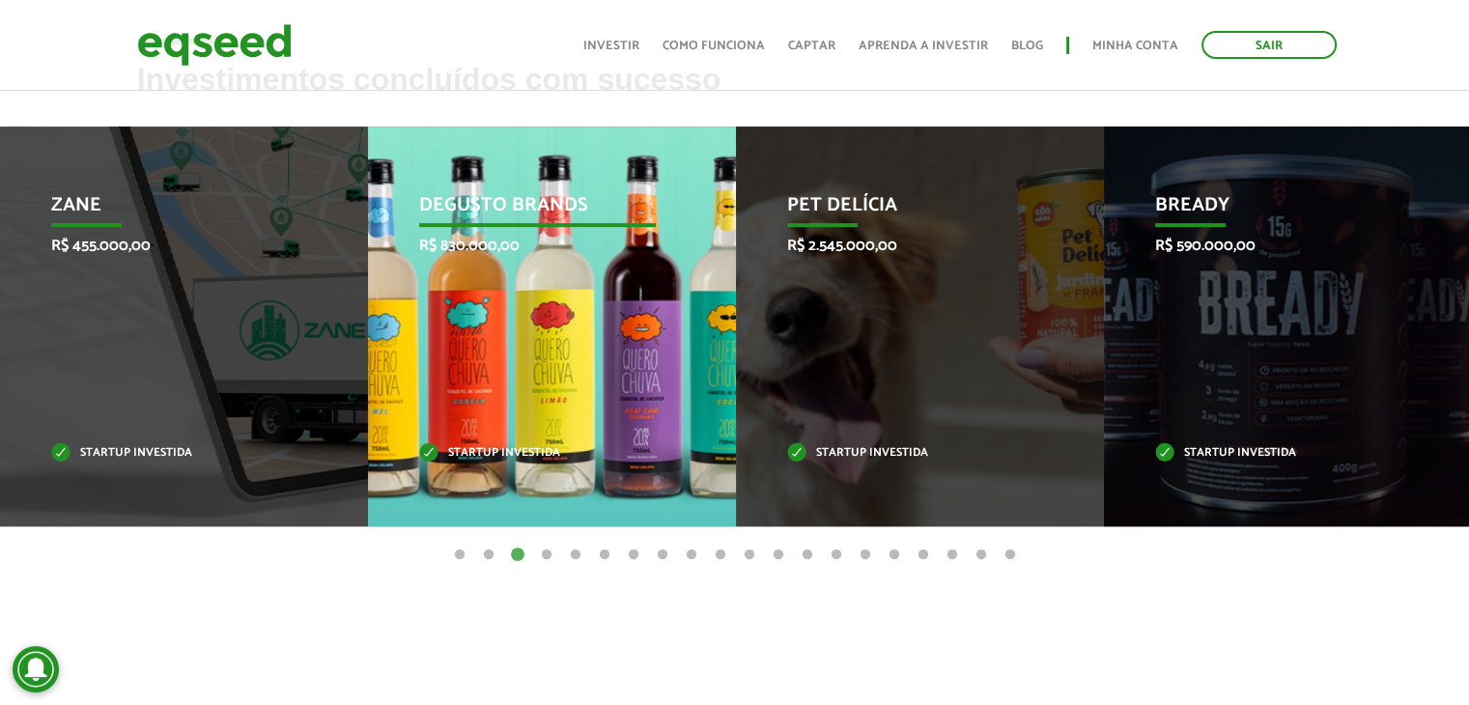
click at [549, 310] on div "Degusto Brands R$ 830.000,00 Startup investida" at bounding box center [537, 327] width 339 height 400
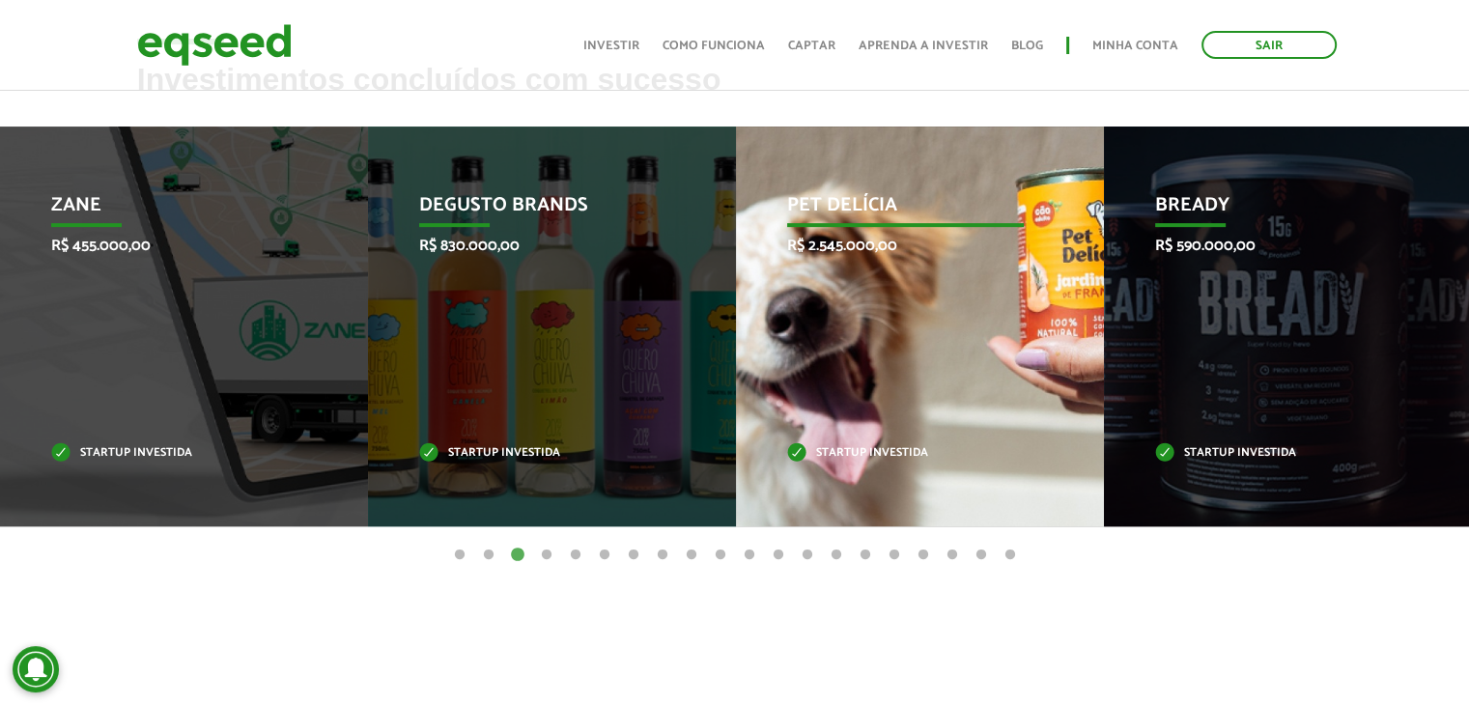
click at [800, 323] on div "Pet Delícia R$ 2.545.000,00 Startup investida" at bounding box center [905, 327] width 339 height 400
click at [1032, 308] on div "Pet Delícia R$ 2.545.000,00 Startup investida" at bounding box center [905, 327] width 339 height 400
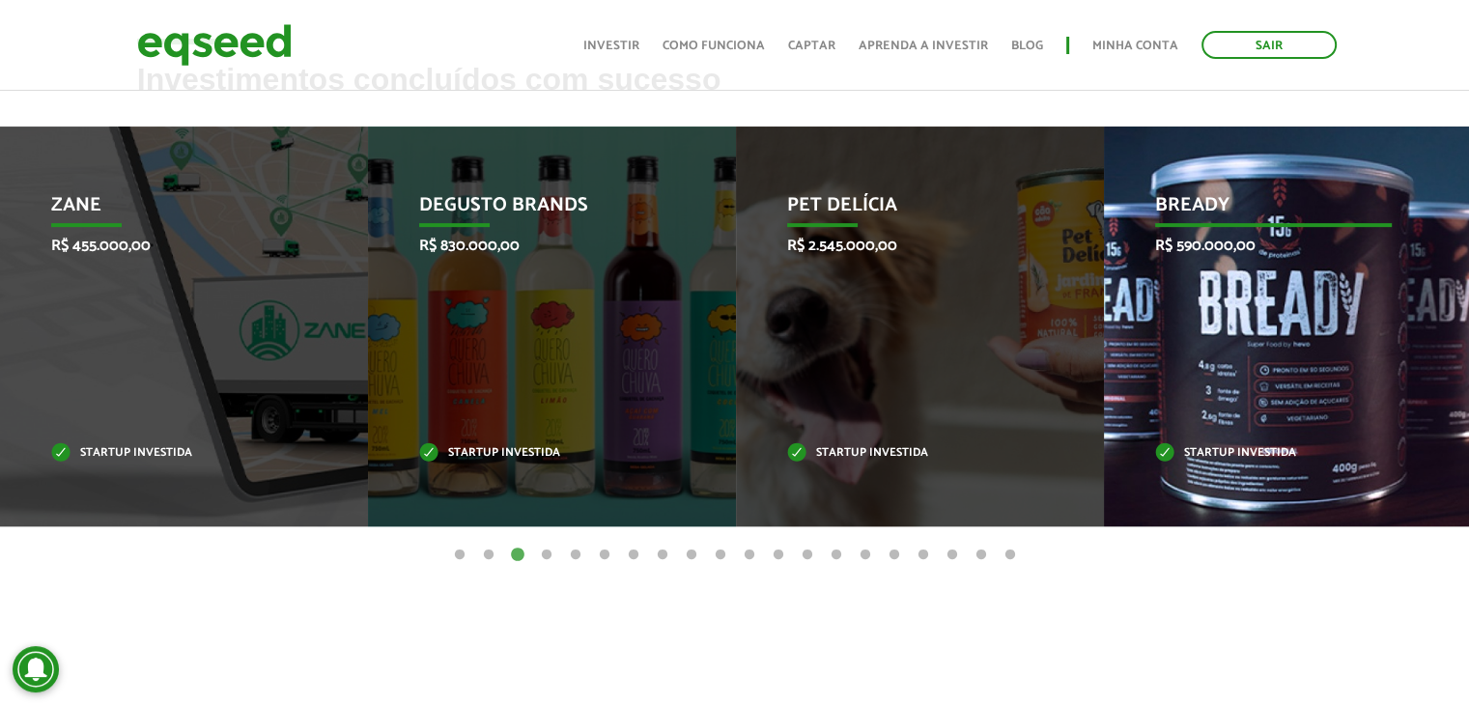
click at [1167, 368] on div "Bready R$ 590.000,00 Startup investida" at bounding box center [1273, 327] width 339 height 400
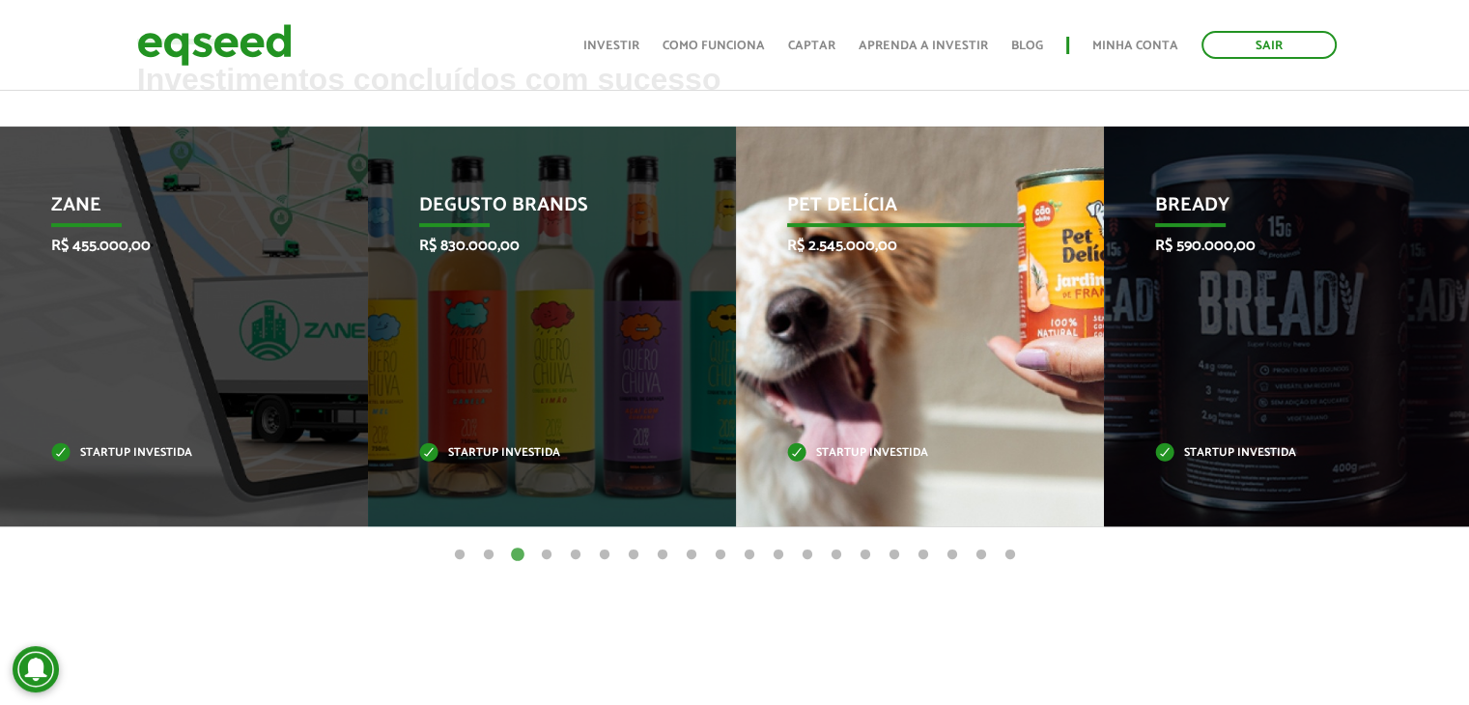
scroll to position [817, 0]
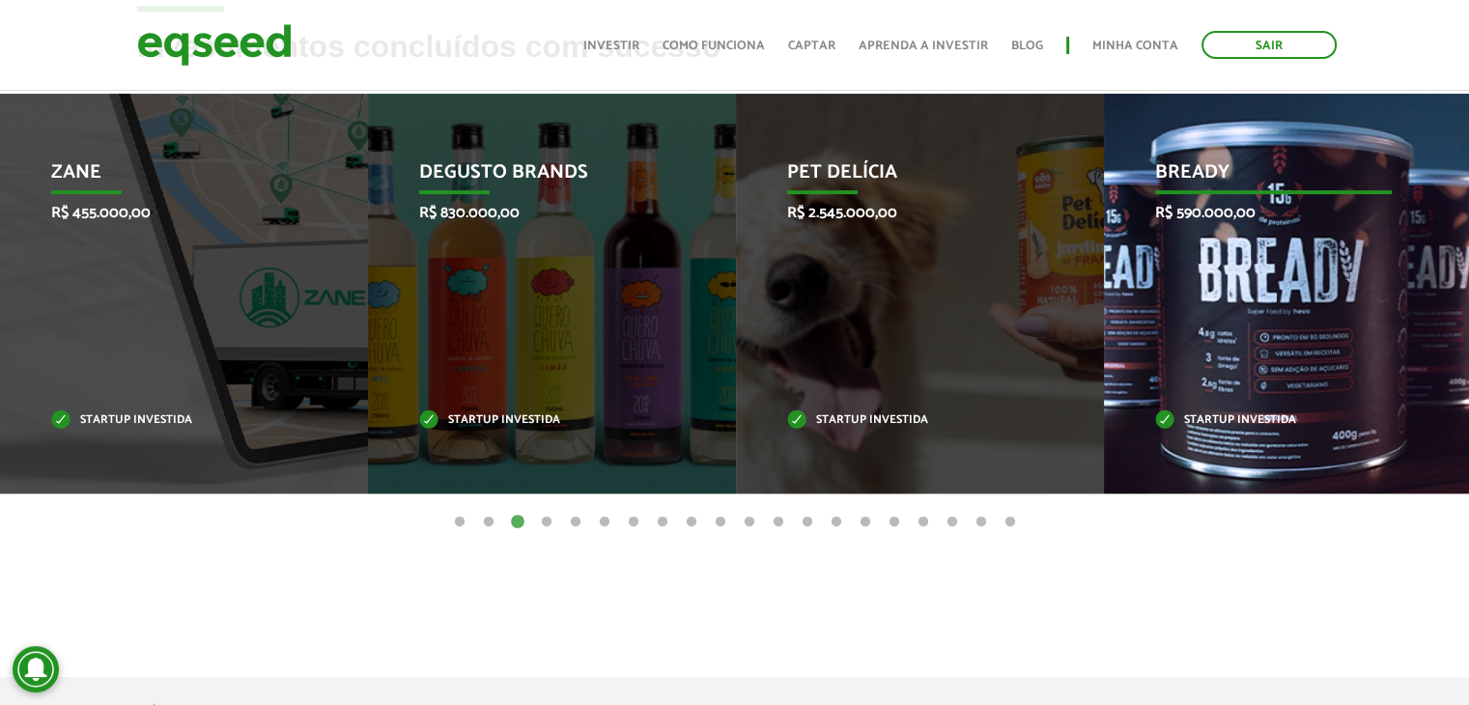
click at [1252, 286] on div "Bready R$ 590.000,00 Startup investida" at bounding box center [1273, 294] width 339 height 400
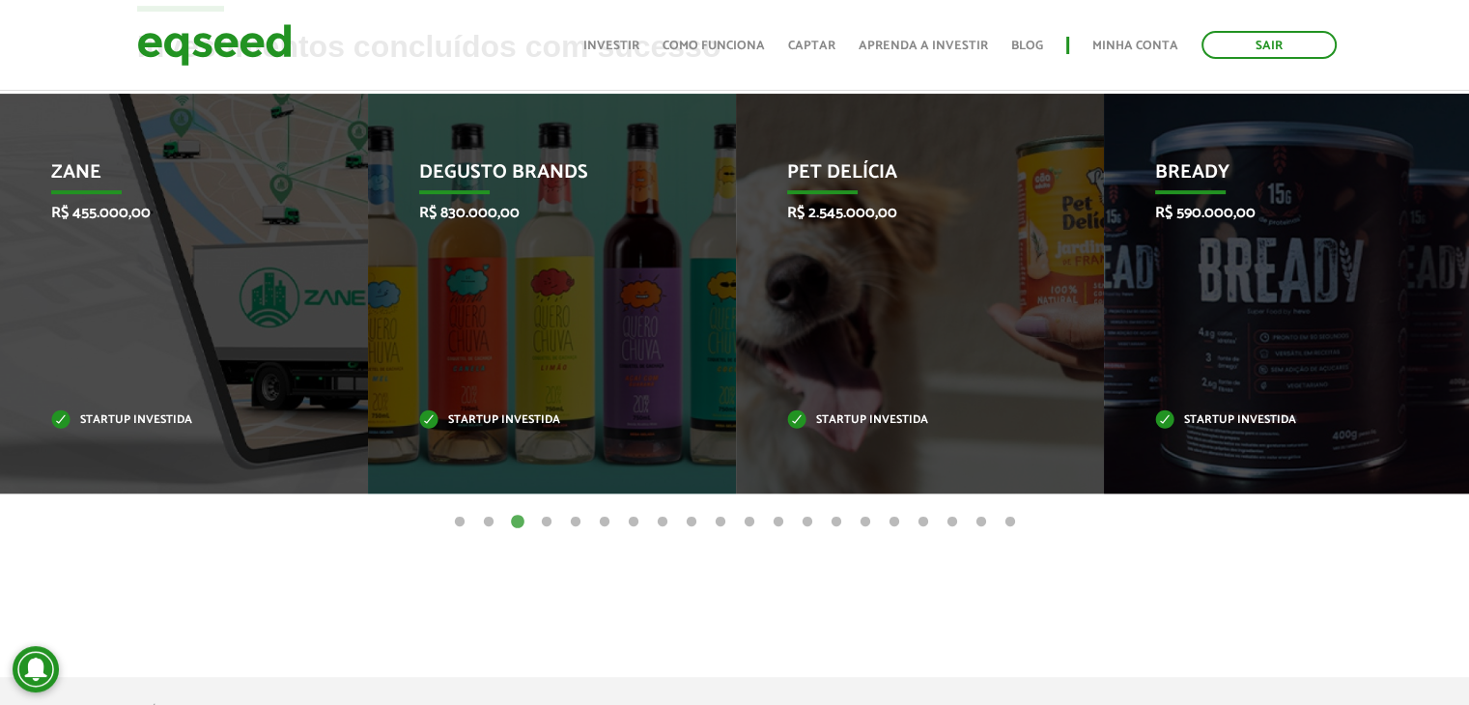
click at [545, 523] on button "4" at bounding box center [546, 522] width 19 height 19
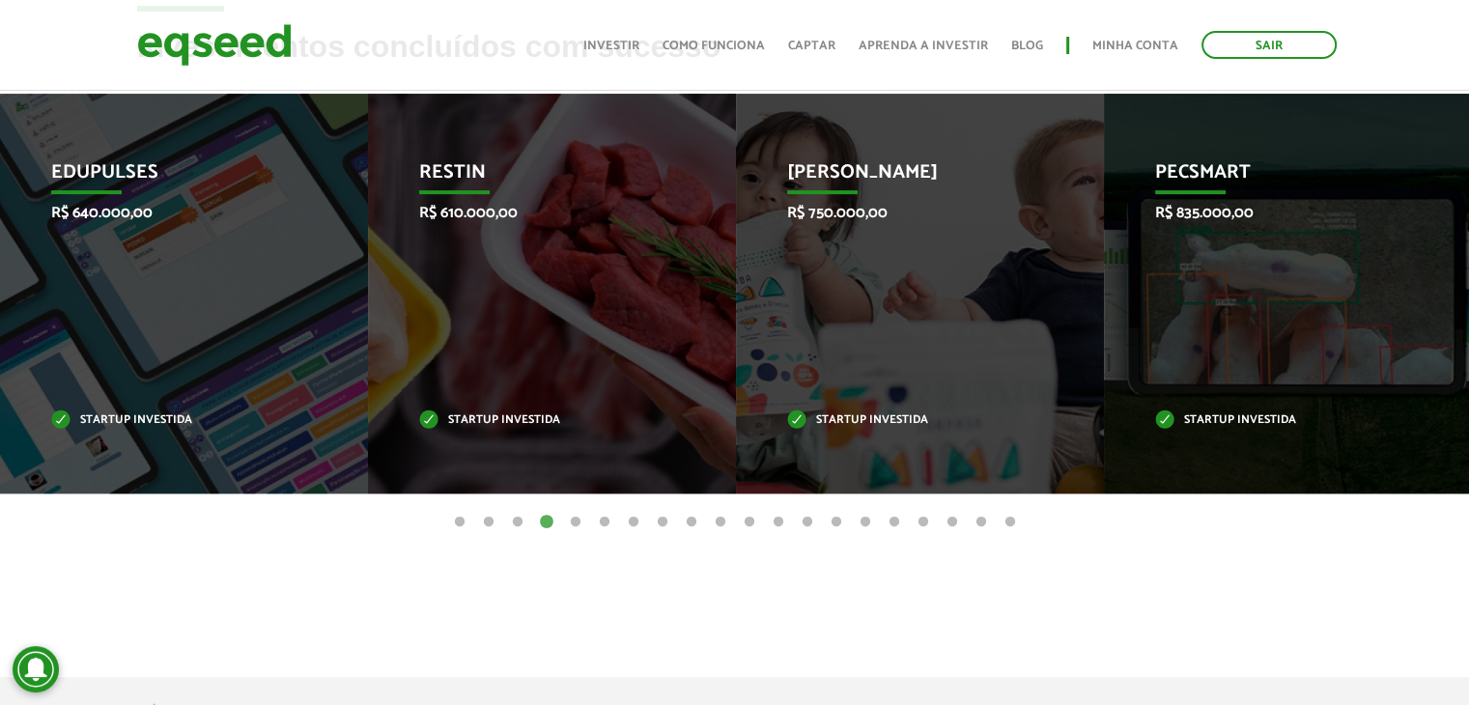
click at [581, 523] on button "5" at bounding box center [575, 522] width 19 height 19
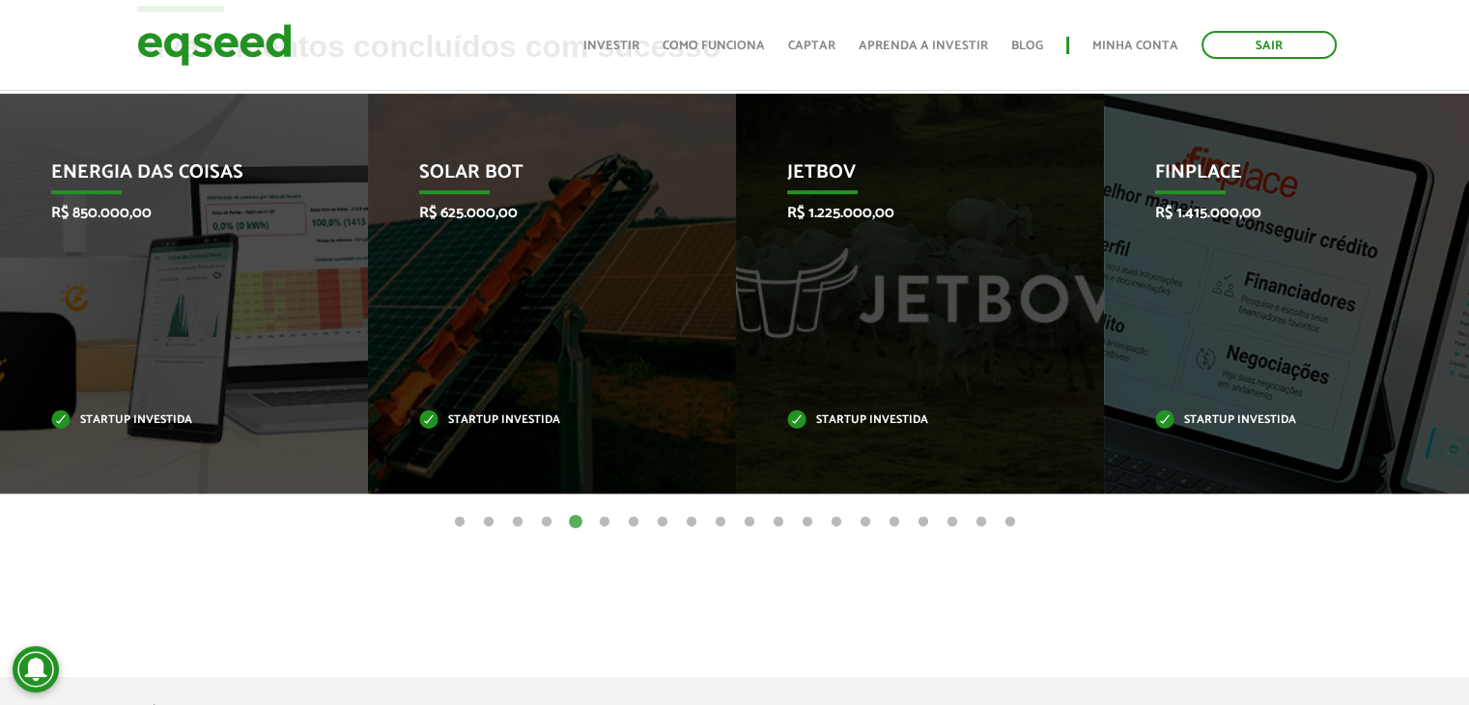
click at [606, 521] on button "6" at bounding box center [604, 522] width 19 height 19
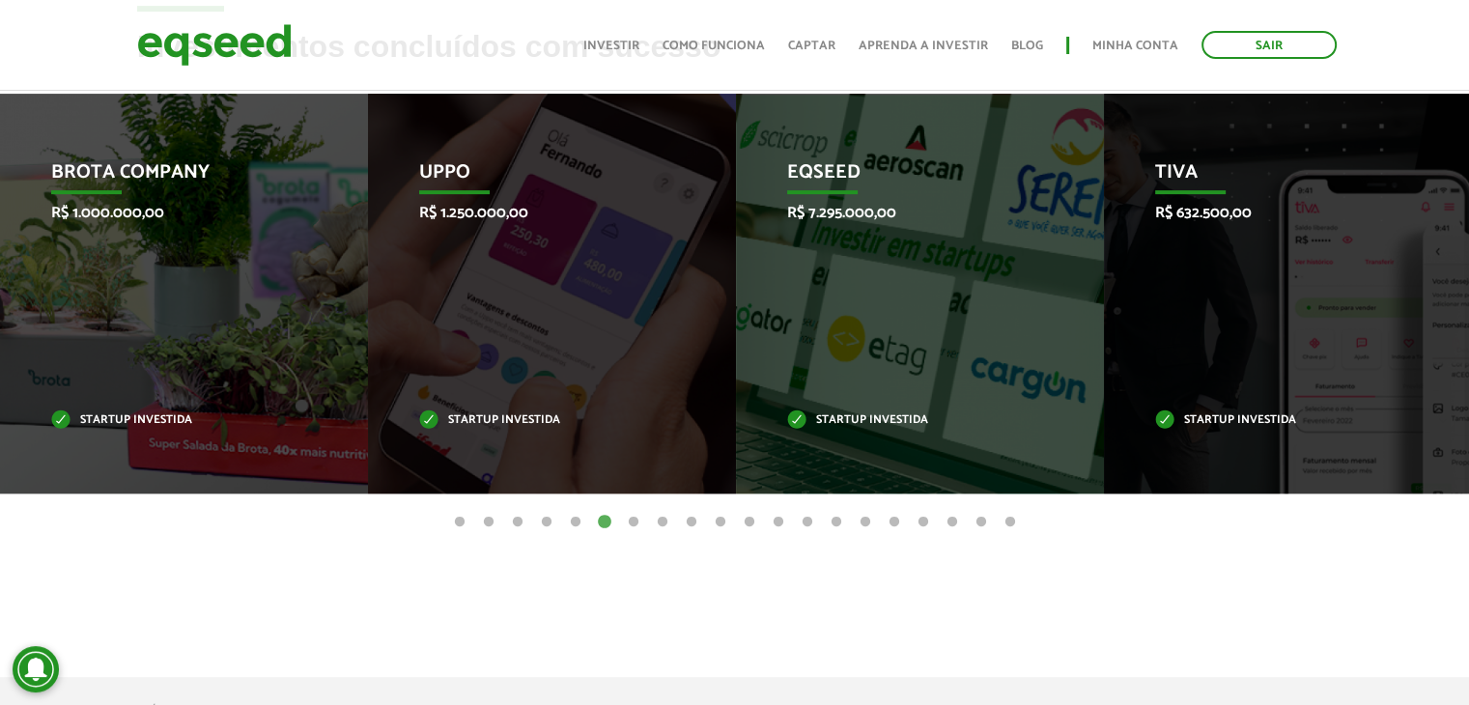
click at [630, 518] on button "7" at bounding box center [633, 522] width 19 height 19
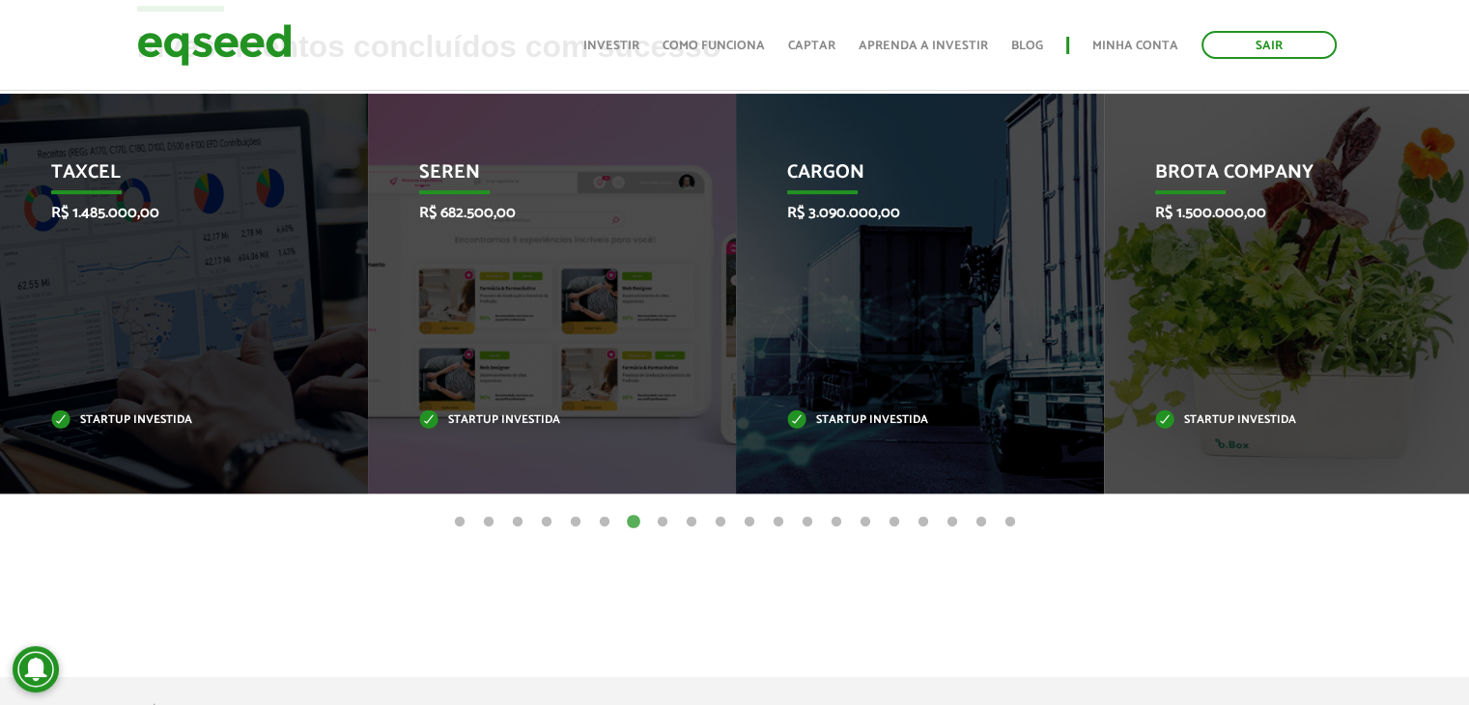
click at [698, 533] on article "Investimentos concluídos com sucesso Invoop R$ 250.000,00 Startup investida Pro…" at bounding box center [734, 334] width 1469 height 608
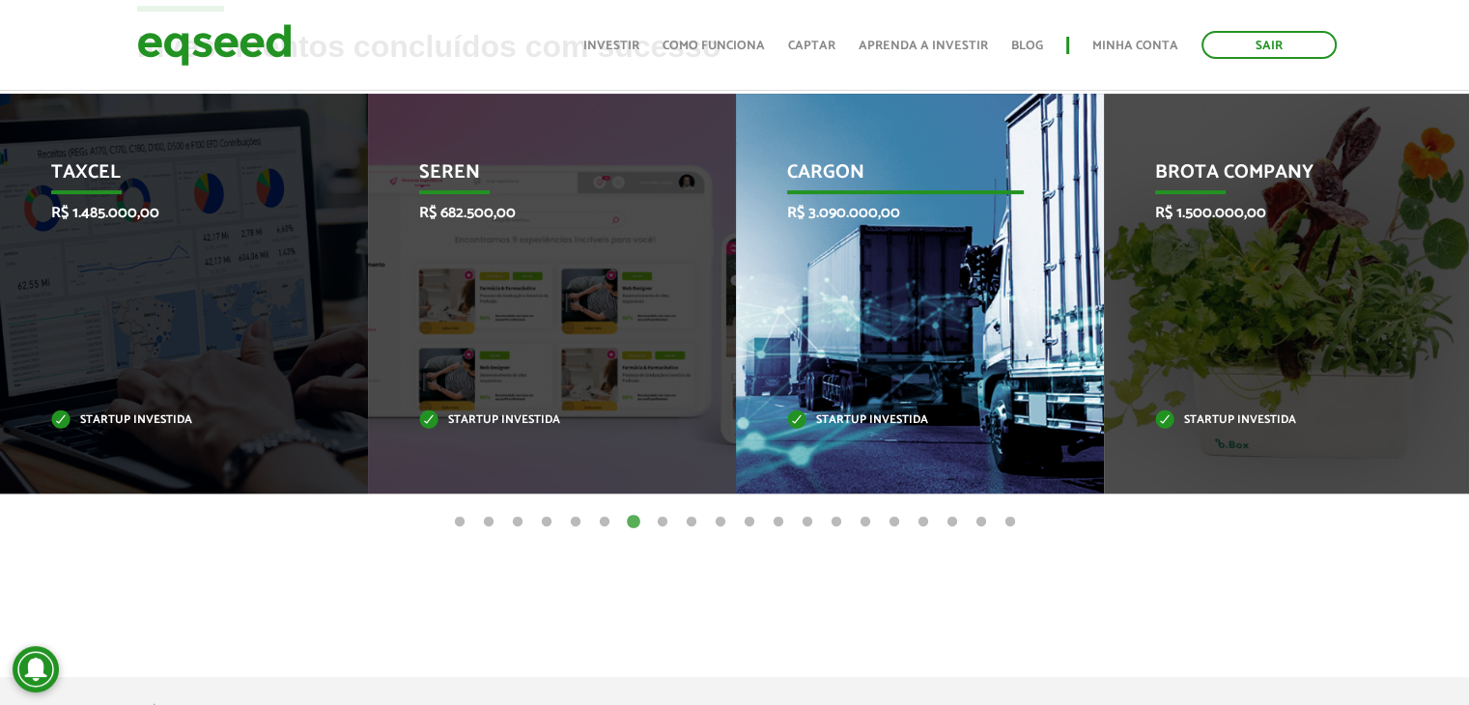
click at [858, 367] on div "CargOn R$ 3.090.000,00 Startup investida" at bounding box center [905, 294] width 339 height 400
click at [841, 421] on p "Startup investida" at bounding box center [906, 420] width 238 height 11
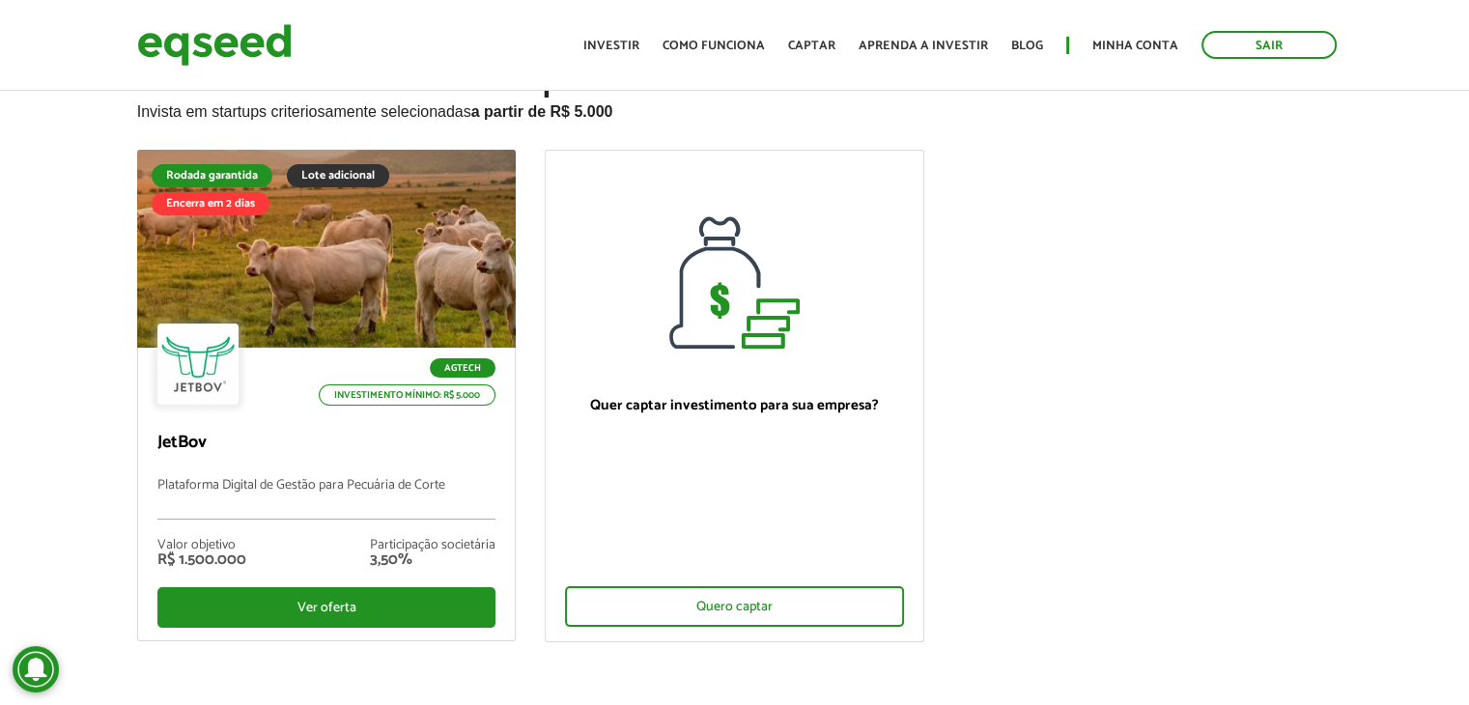
scroll to position [0, 0]
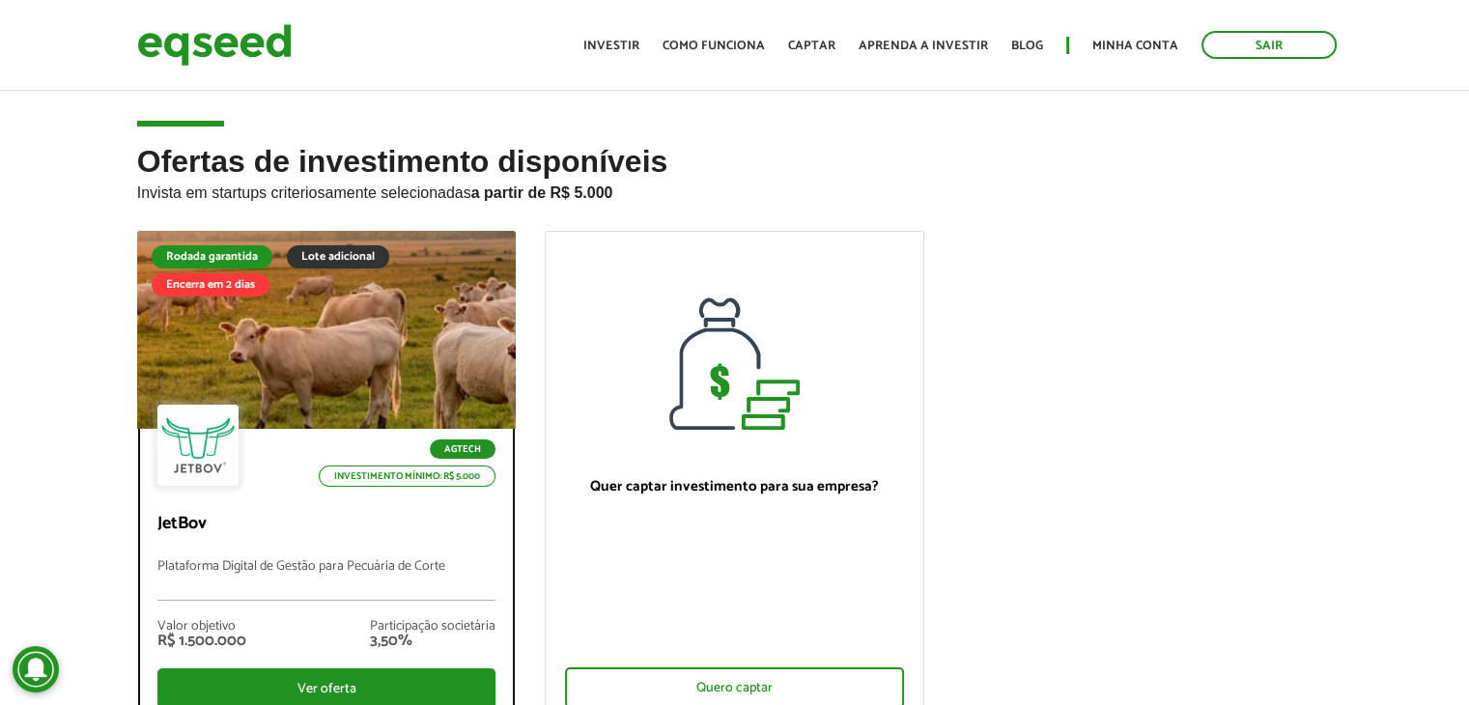
click at [369, 407] on div "Agtech Investimento mínimo: R$ 5.000" at bounding box center [326, 447] width 339 height 85
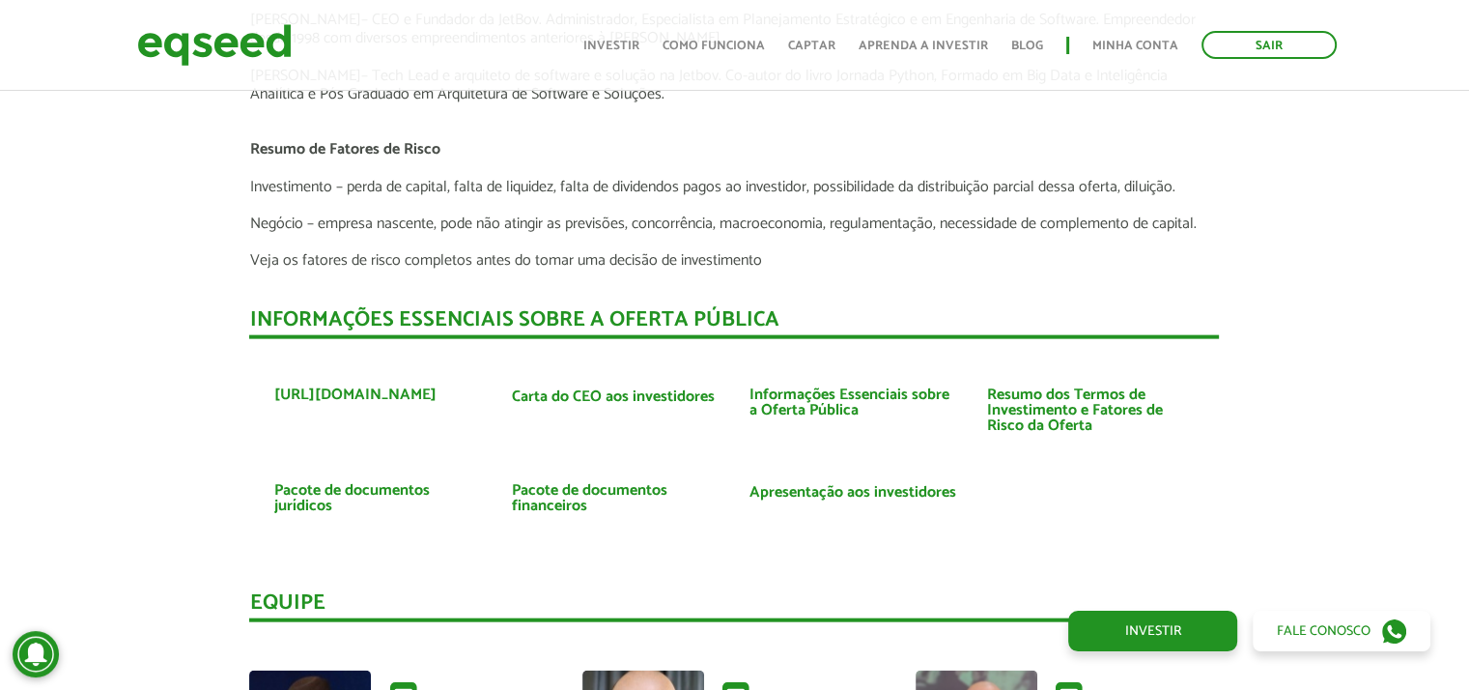
scroll to position [4300, 0]
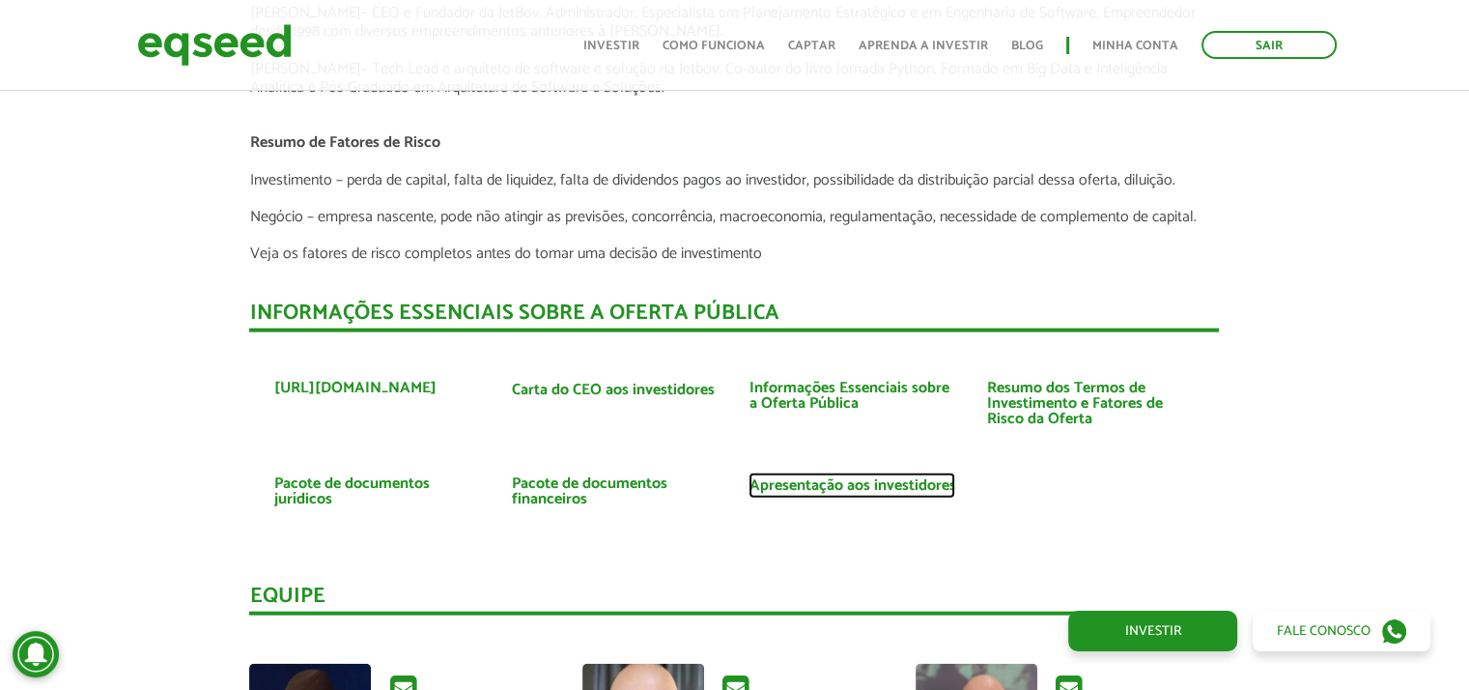
click at [879, 488] on link "Apresentação aos investidores" at bounding box center [852, 485] width 207 height 15
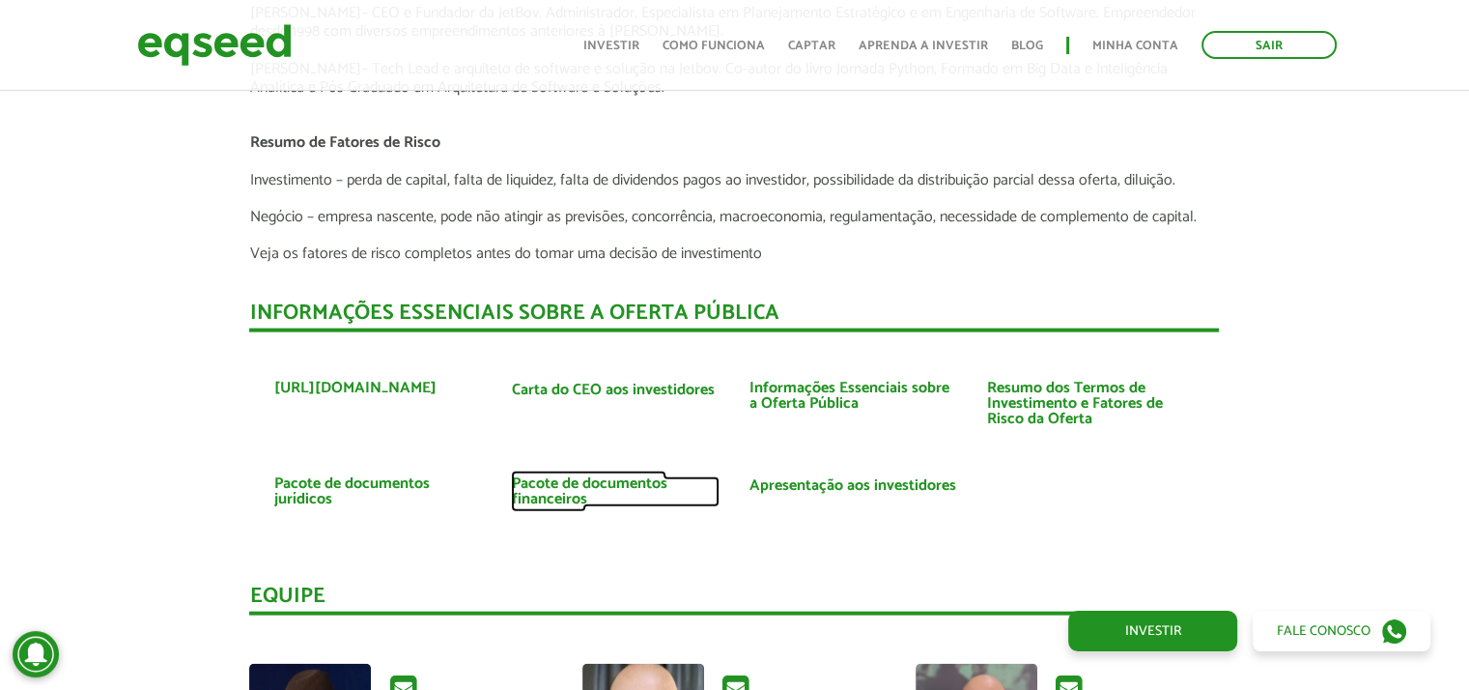
click at [609, 479] on link "Pacote de documentos financeiros" at bounding box center [615, 491] width 209 height 31
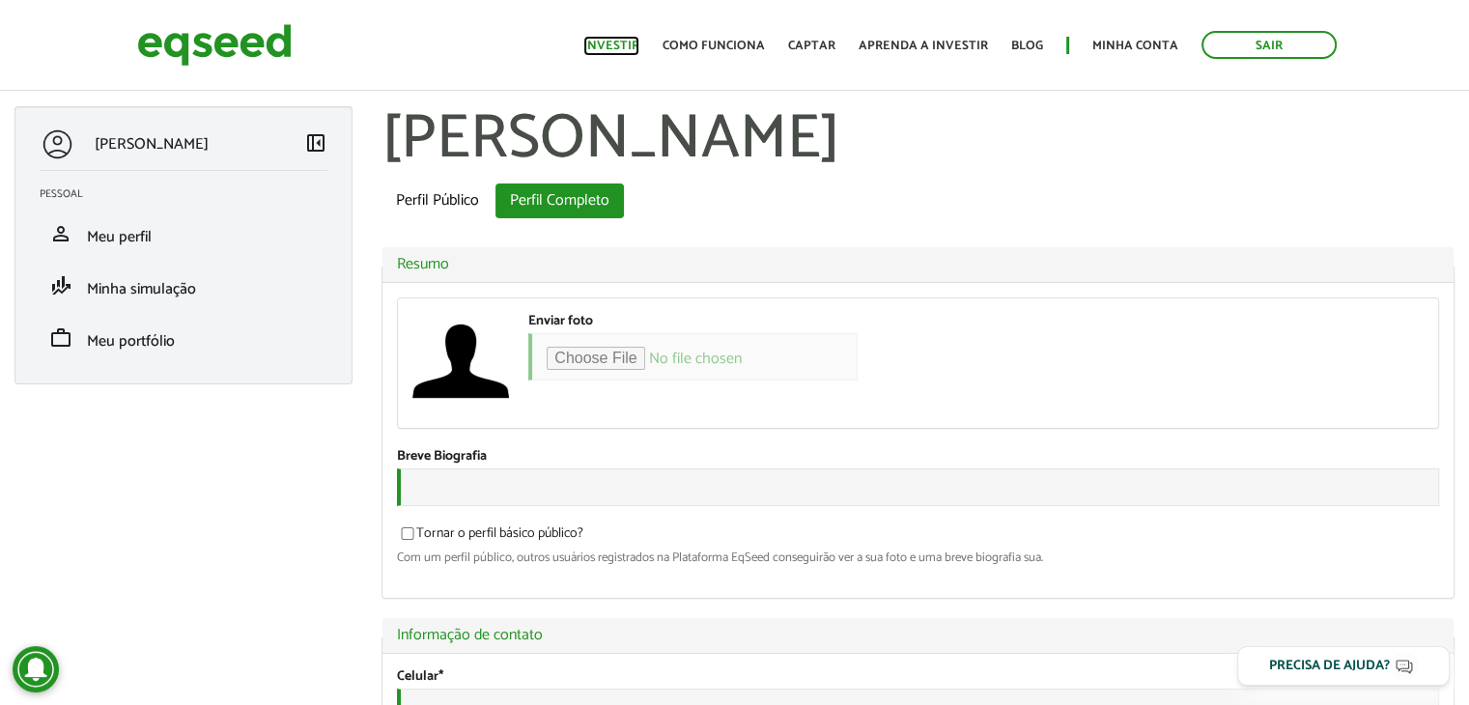
click at [631, 40] on link "Investir" at bounding box center [612, 46] width 56 height 13
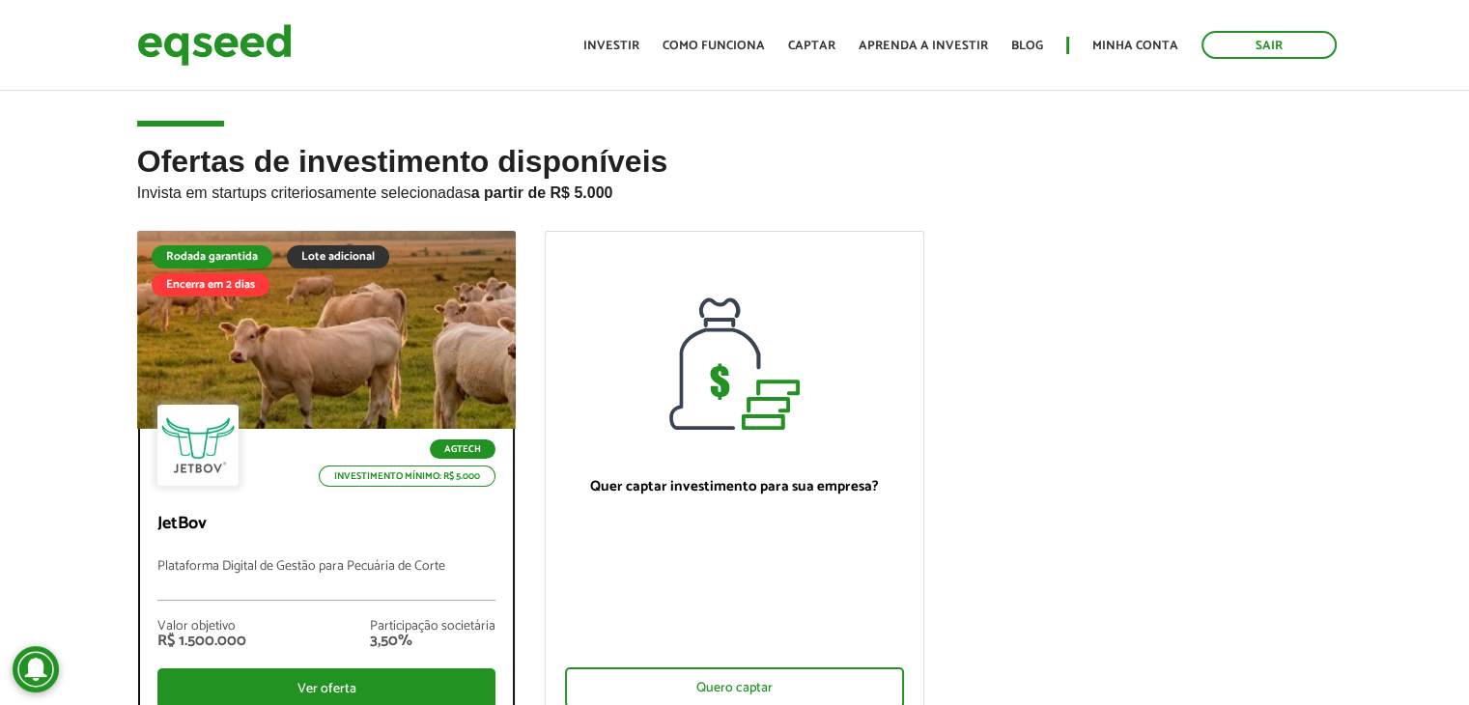
click at [371, 306] on div at bounding box center [326, 331] width 455 height 238
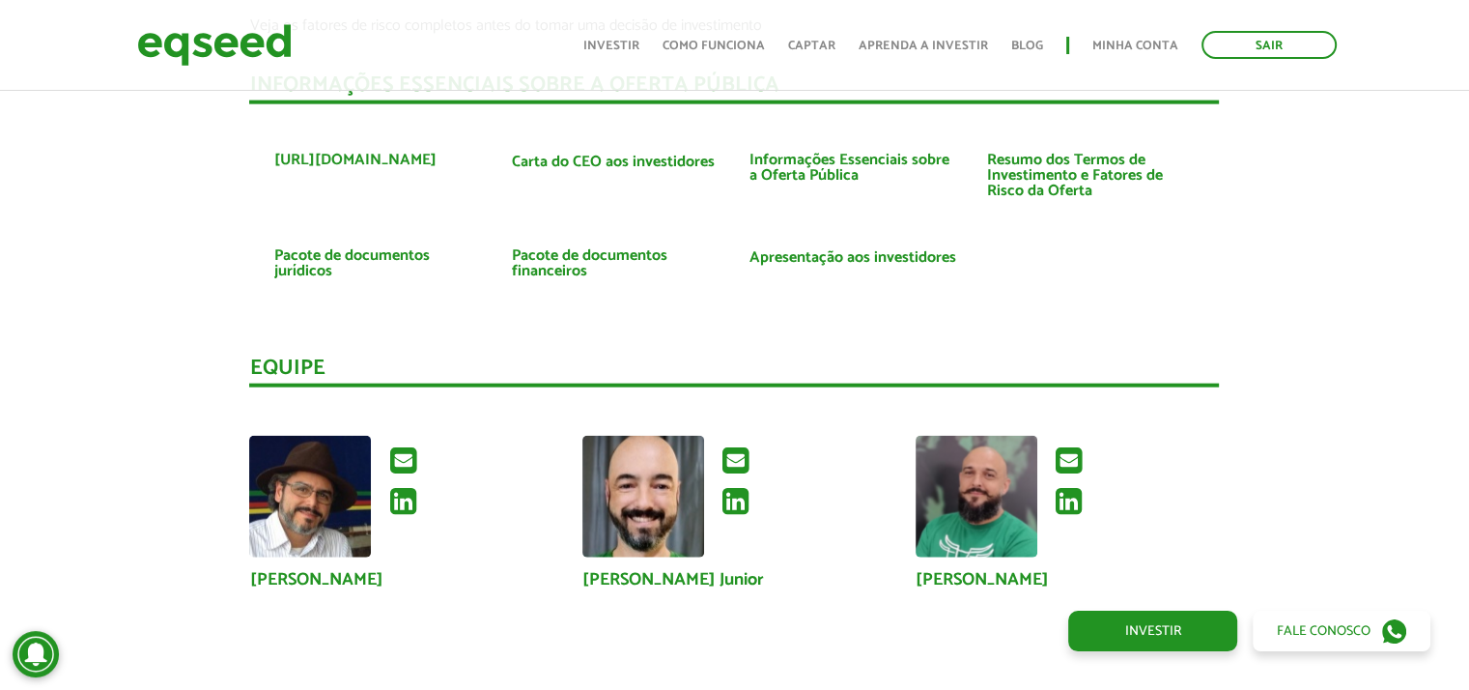
scroll to position [4542, 0]
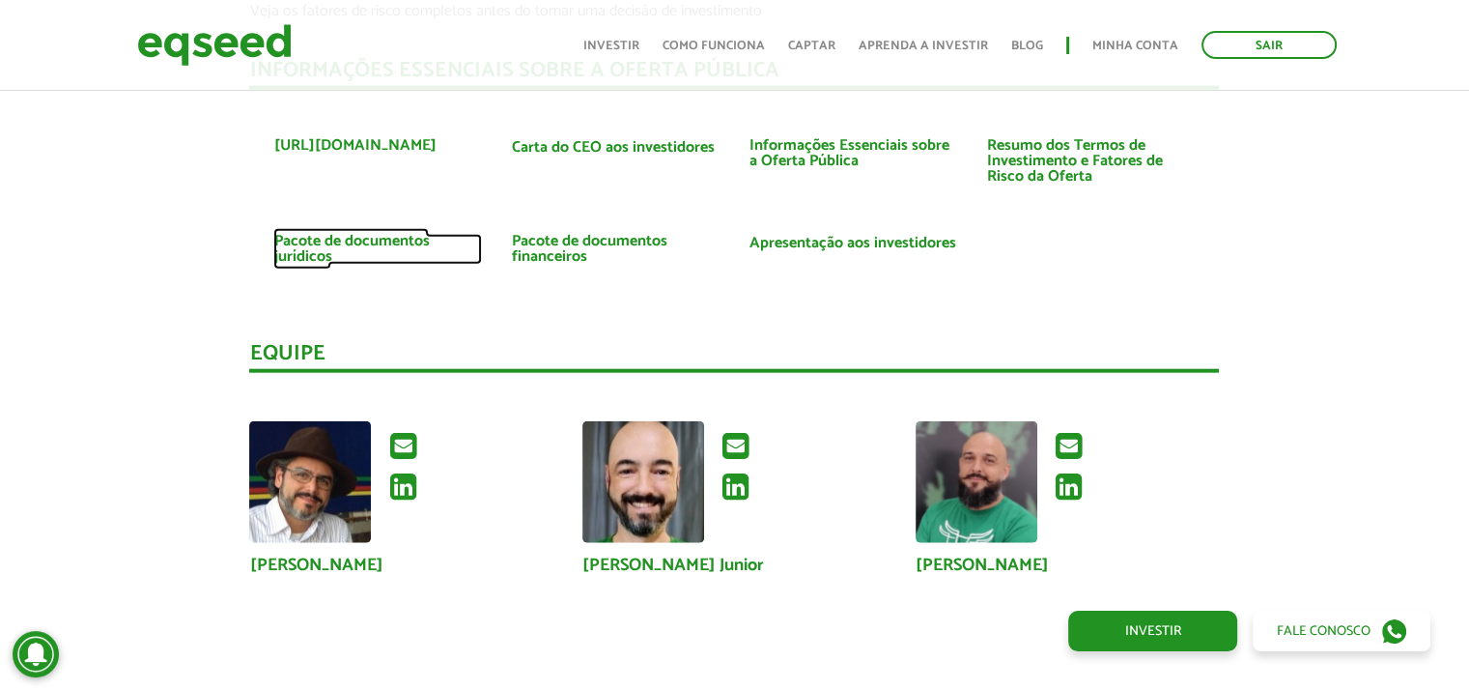
click at [369, 239] on link "Pacote de documentos jurídicos" at bounding box center [377, 249] width 209 height 31
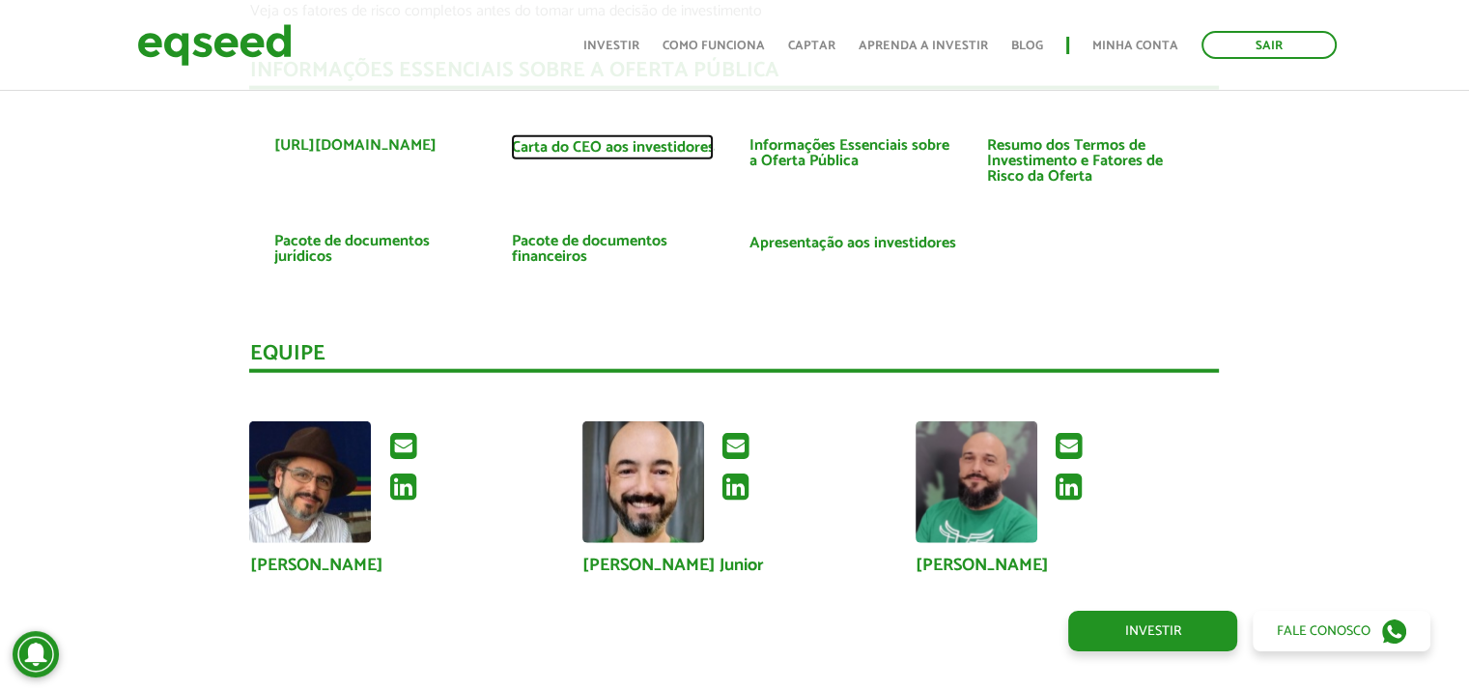
click at [598, 145] on link "Carta do CEO aos investidores" at bounding box center [612, 147] width 203 height 15
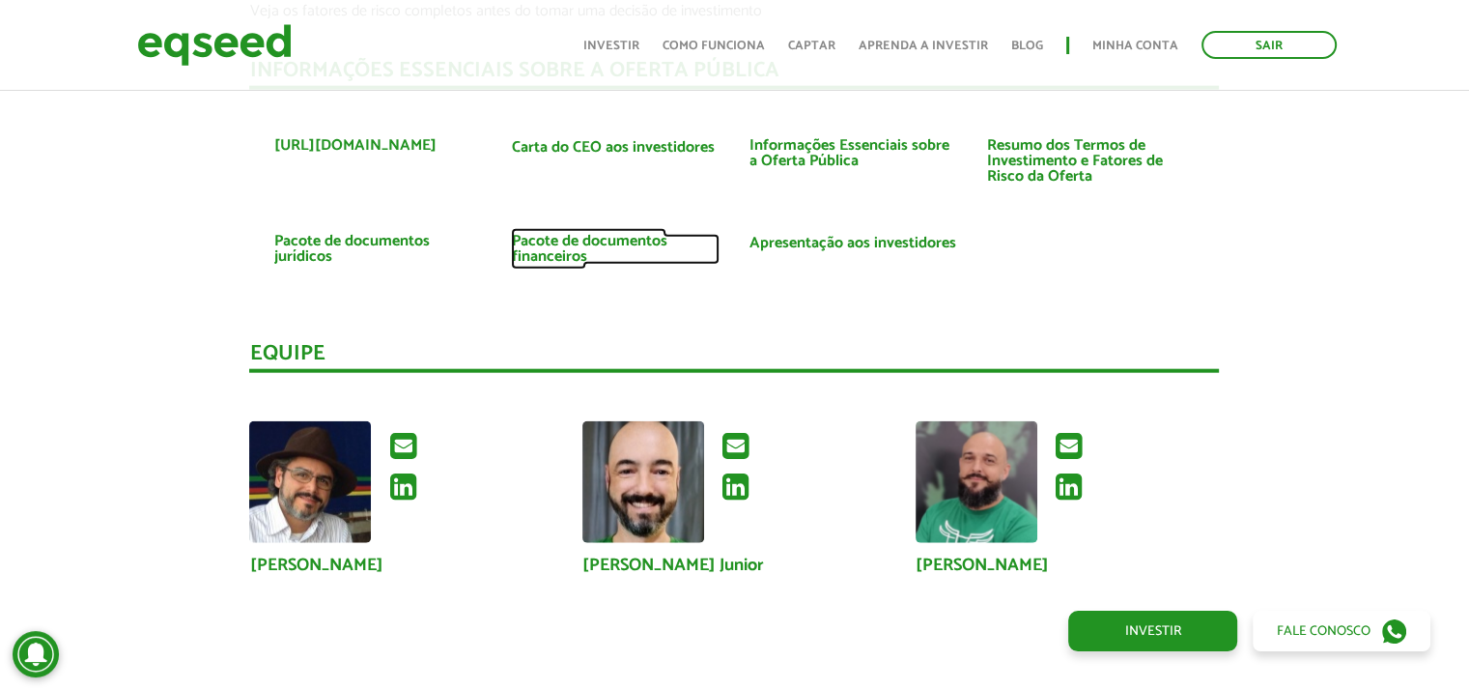
click at [570, 236] on link "Pacote de documentos financeiros" at bounding box center [615, 249] width 209 height 31
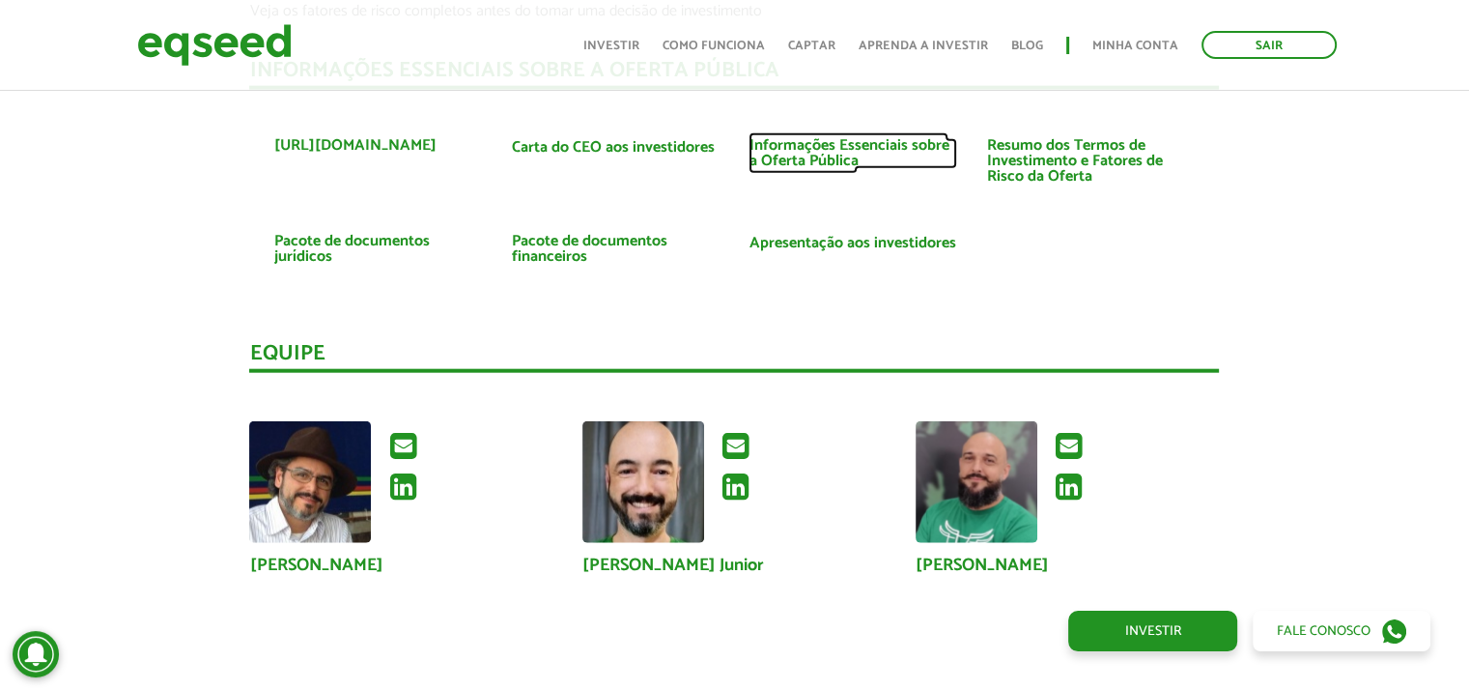
click at [827, 138] on link "Informações Essenciais sobre a Oferta Pública" at bounding box center [853, 153] width 209 height 31
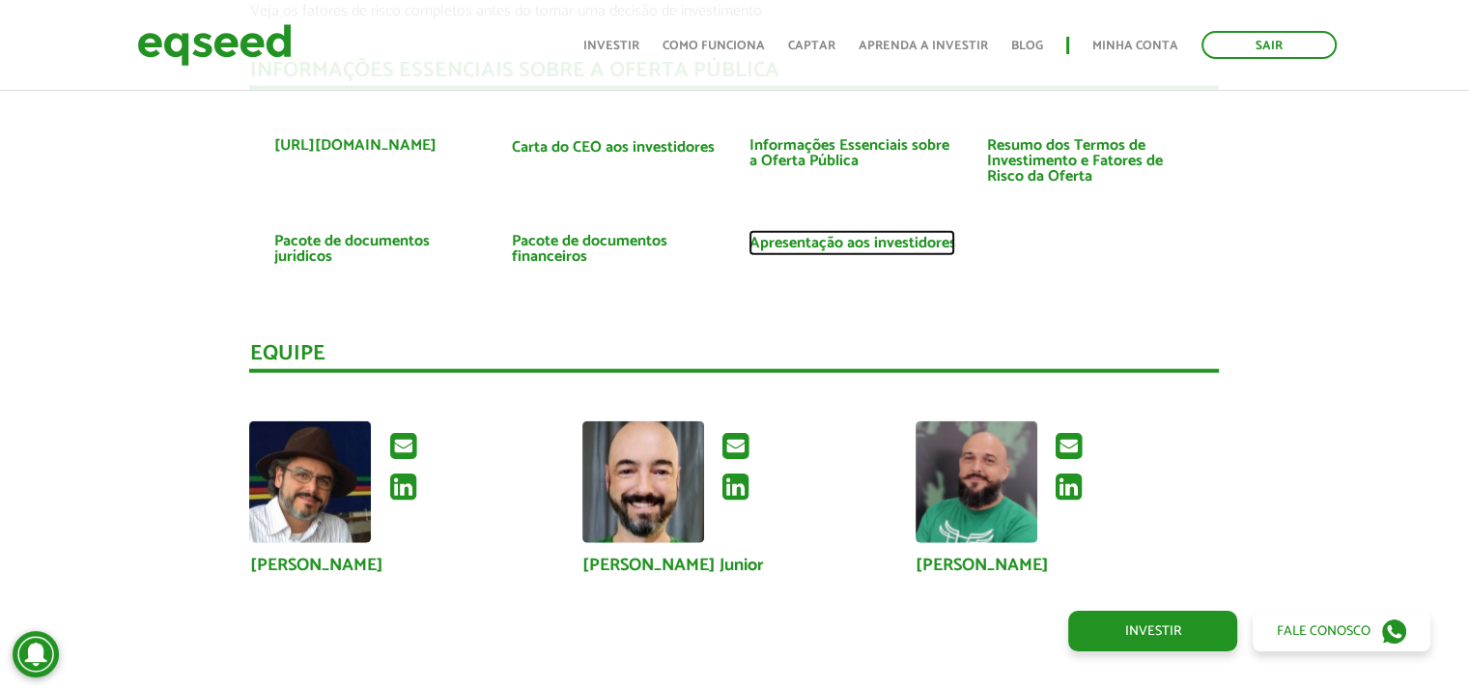
click at [827, 237] on link "Apresentação aos investidores" at bounding box center [852, 243] width 207 height 15
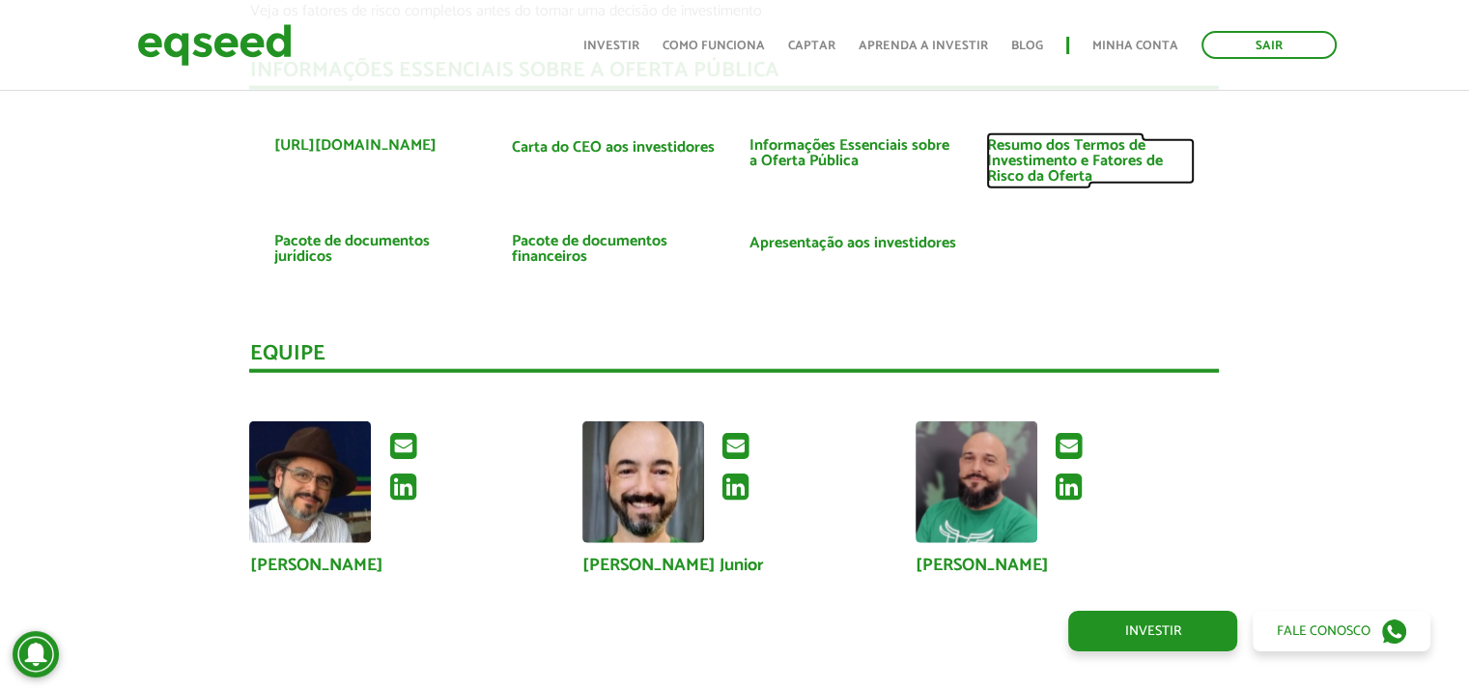
click at [1021, 175] on link "Resumo dos Termos de Investimento e Fatores de Risco da Oferta" at bounding box center [1090, 161] width 209 height 46
